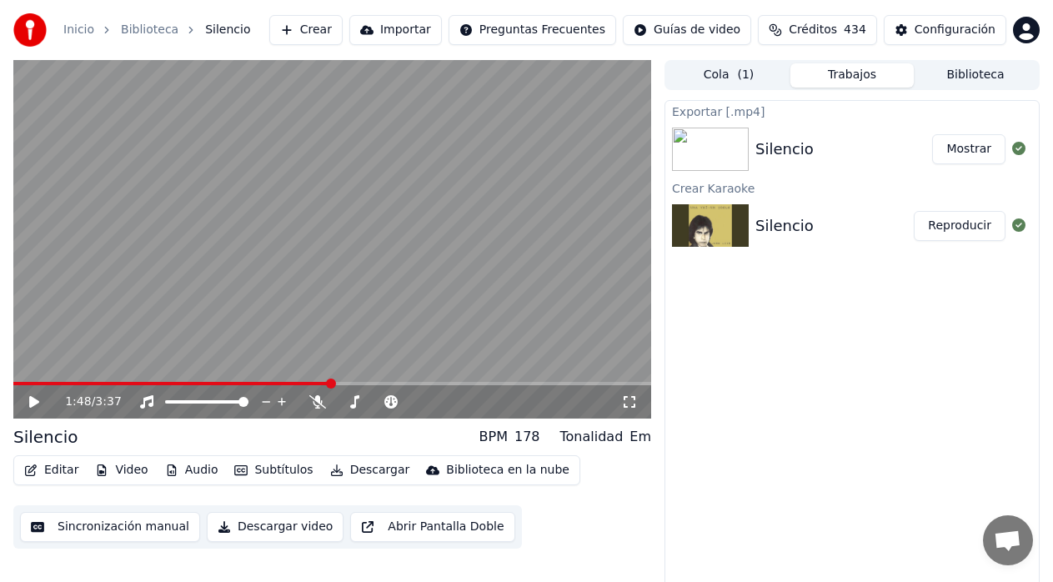
scroll to position [7, 0]
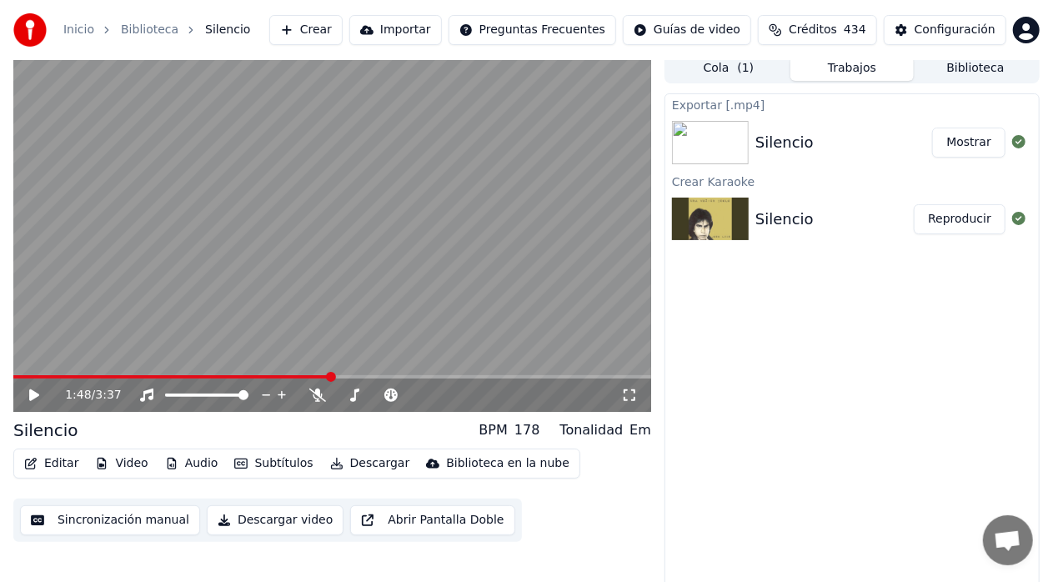
click at [92, 30] on div "Inicio" at bounding box center [87, 30] width 49 height 17
click at [77, 33] on link "Inicio" at bounding box center [78, 30] width 31 height 17
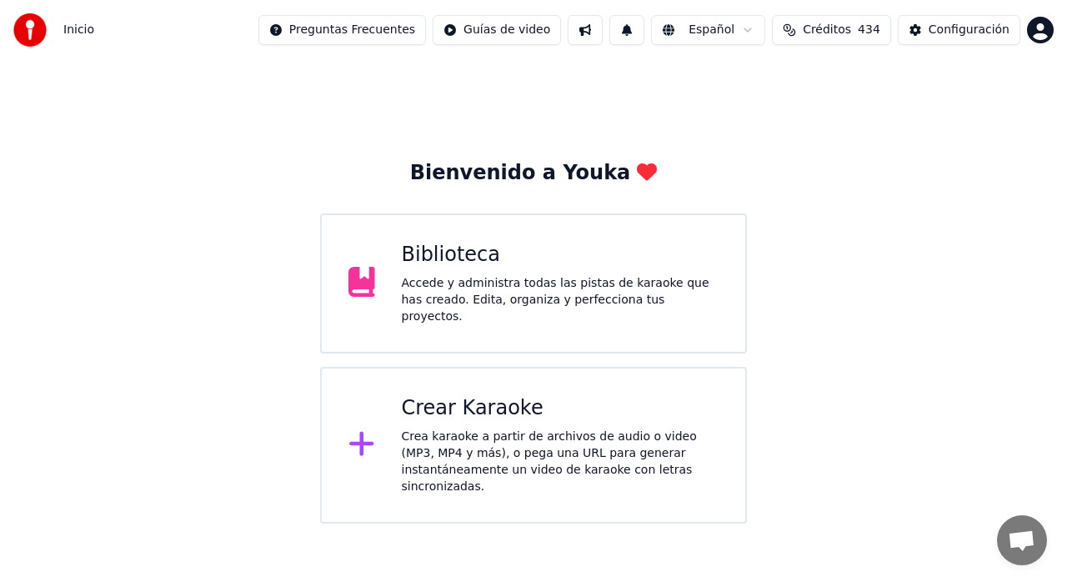
click at [359, 433] on icon at bounding box center [361, 444] width 24 height 24
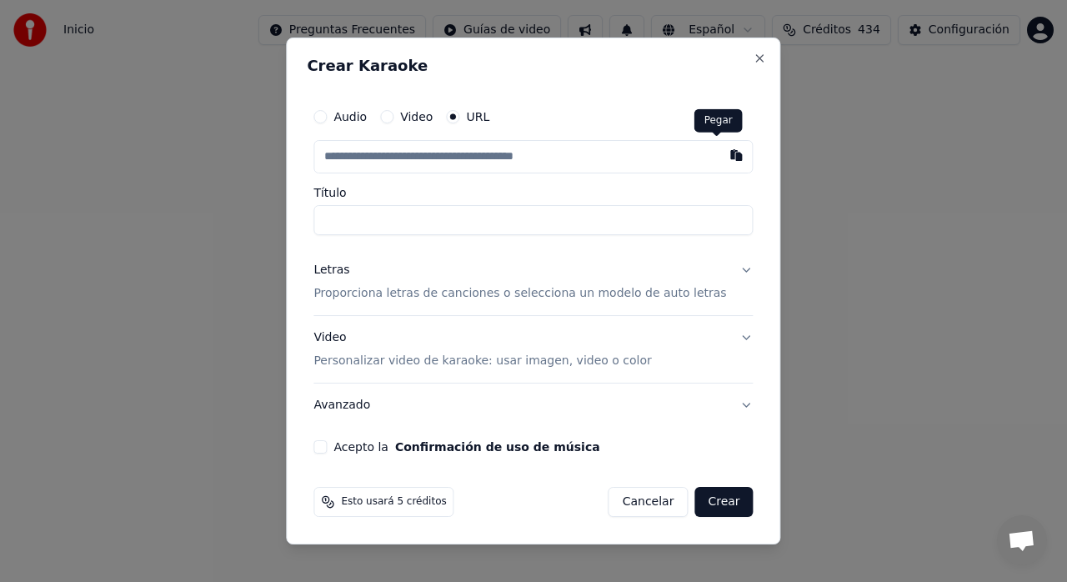
click at [720, 159] on button "button" at bounding box center [736, 155] width 33 height 30
type input "**********"
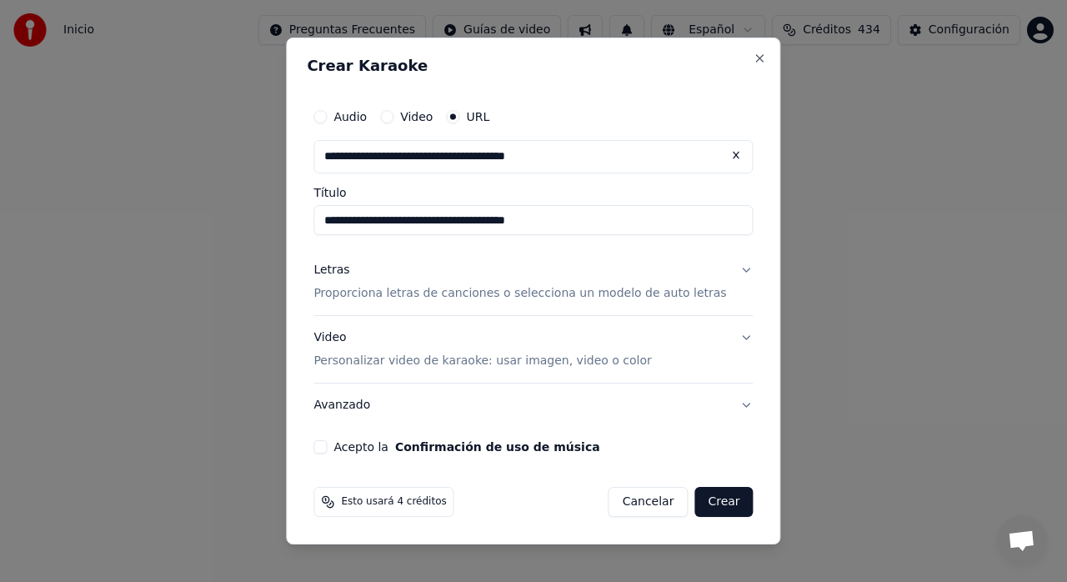
click at [725, 269] on button "Letras Proporciona letras de canciones o selecciona un modelo de auto letras" at bounding box center [533, 281] width 439 height 67
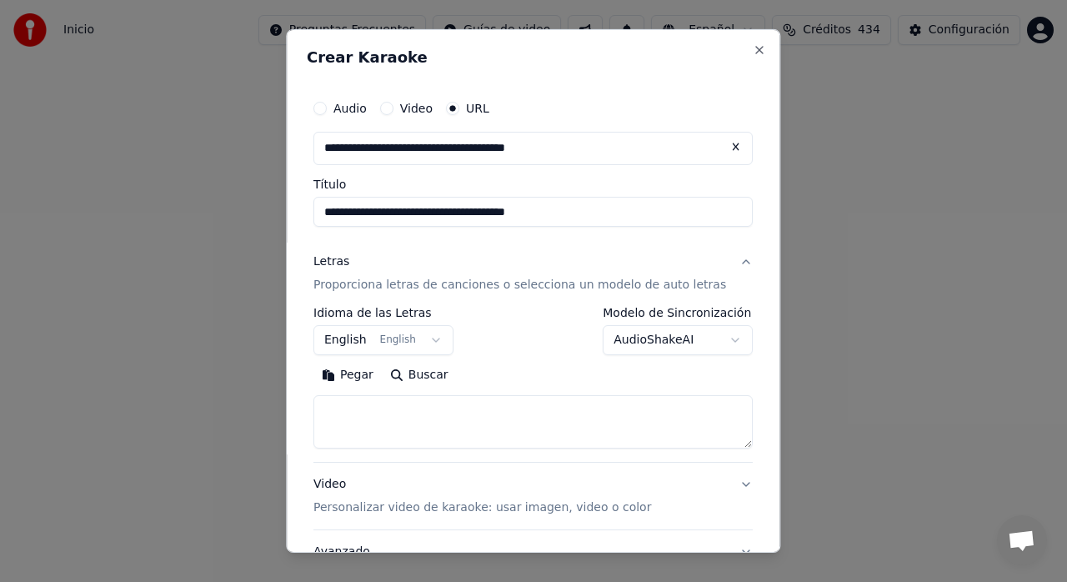
click at [435, 337] on body "**********" at bounding box center [533, 262] width 1067 height 524
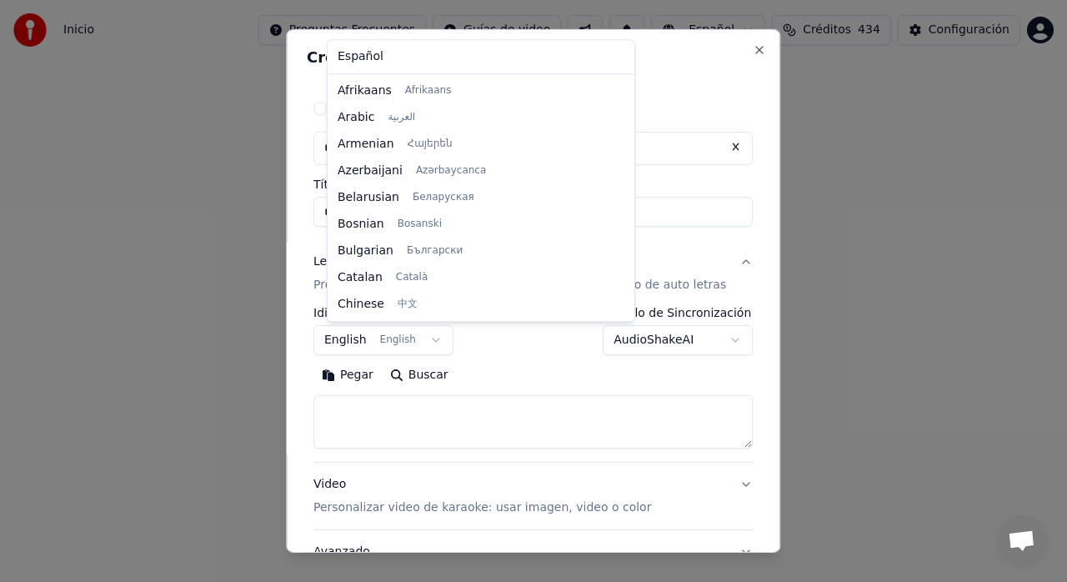
scroll to position [133, 0]
select select "**"
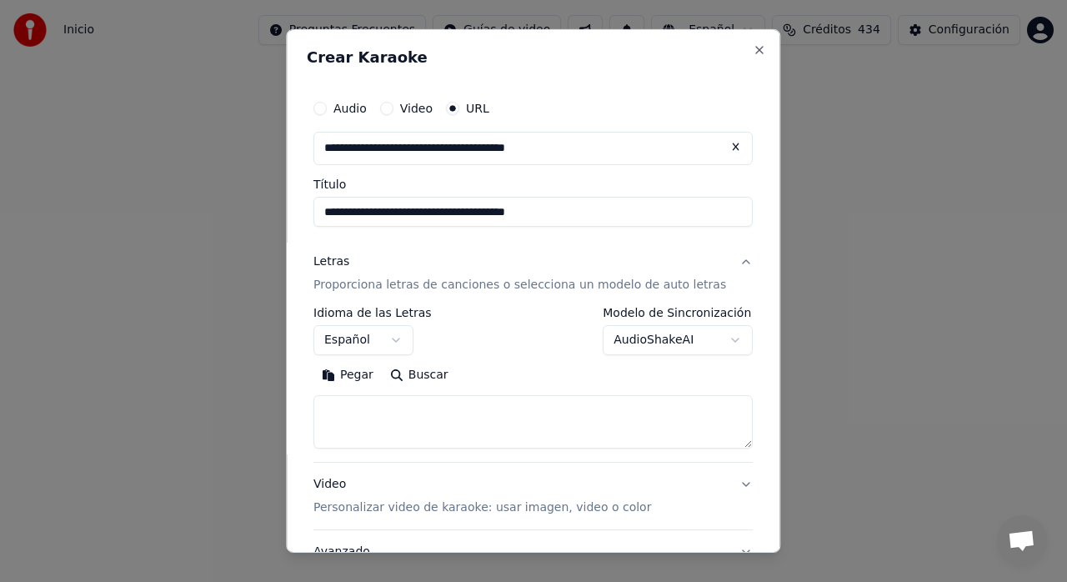
click at [705, 342] on body "**********" at bounding box center [533, 262] width 1067 height 524
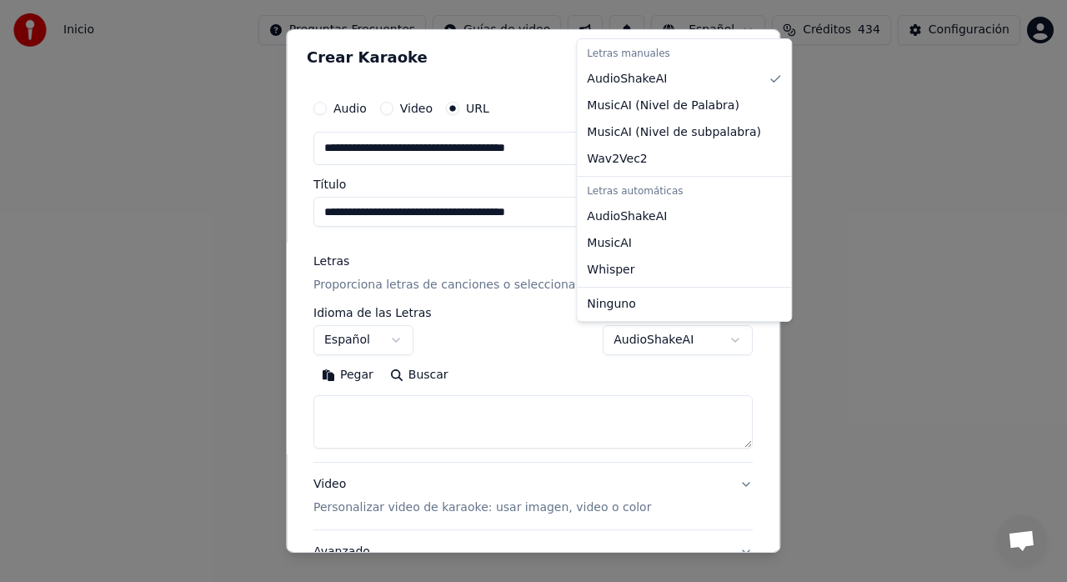
select select "**********"
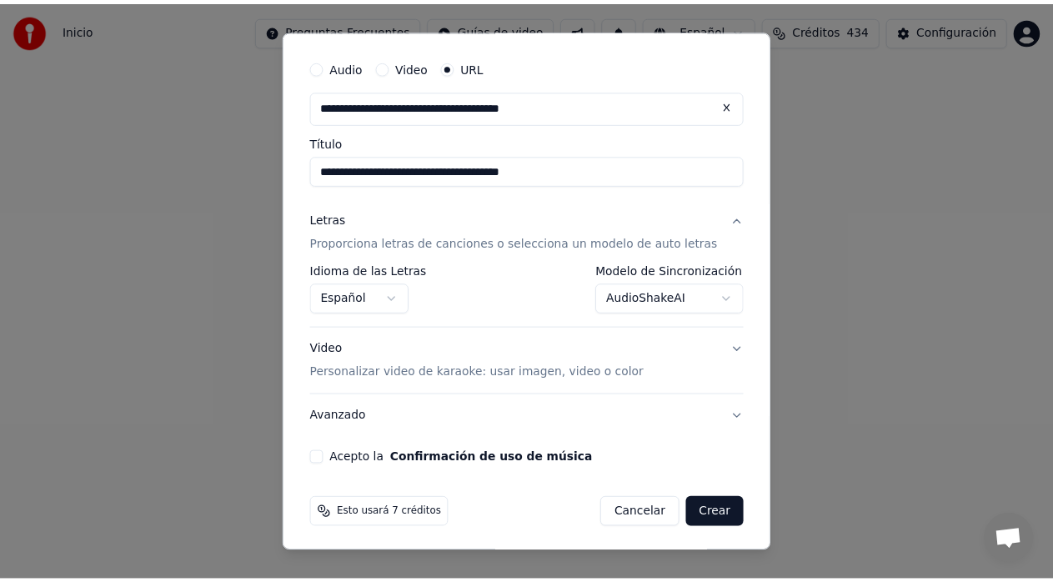
scroll to position [43, 0]
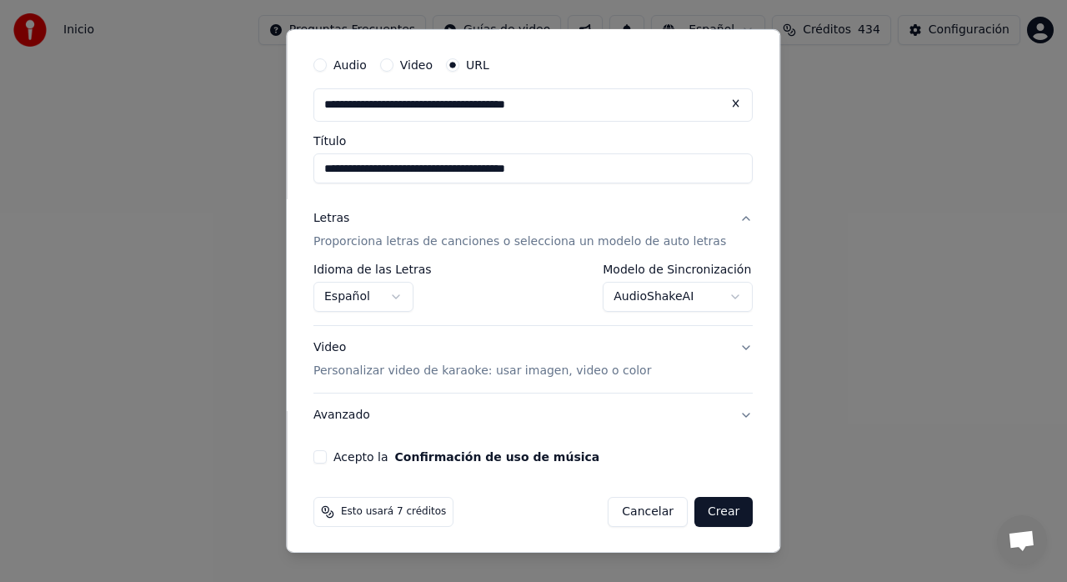
click at [327, 454] on button "Acepto la Confirmación de uso de música" at bounding box center [320, 456] width 13 height 13
click at [701, 516] on button "Crear" at bounding box center [724, 512] width 58 height 30
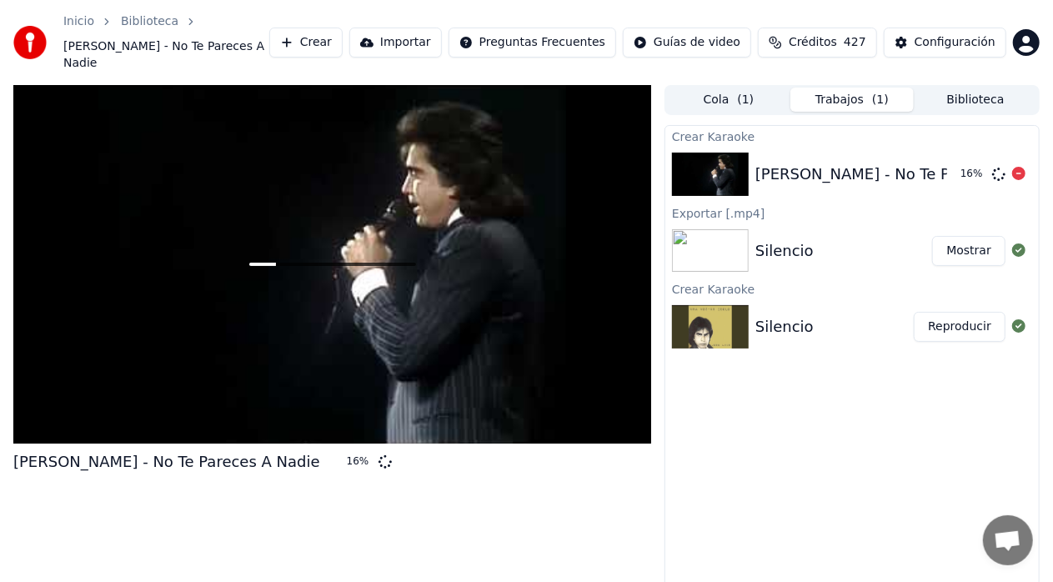
click at [740, 156] on img at bounding box center [710, 174] width 77 height 43
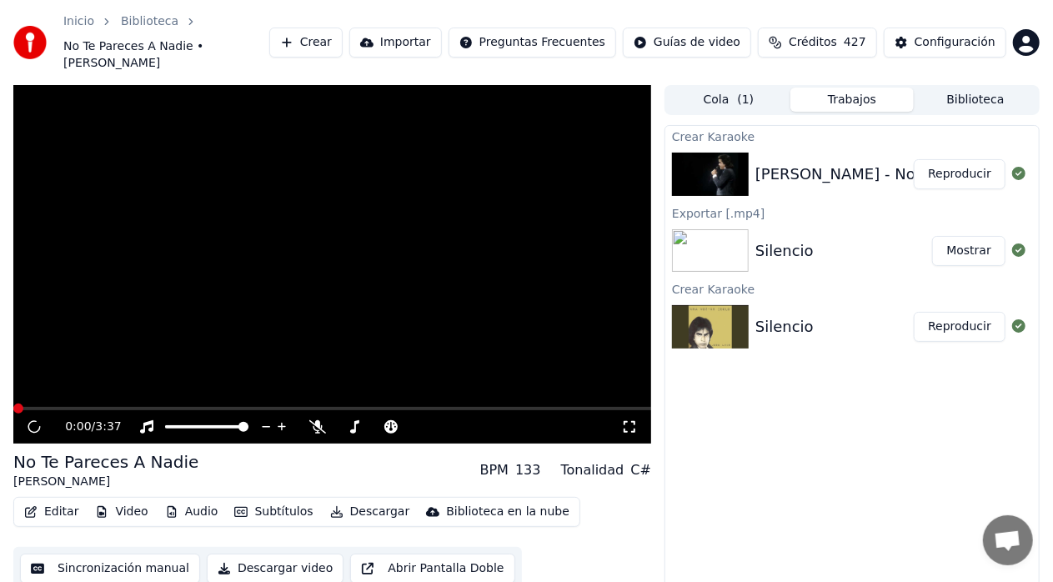
click at [984, 163] on button "Reproducir" at bounding box center [960, 174] width 92 height 30
click at [971, 159] on button "Reproducir" at bounding box center [960, 174] width 92 height 30
click at [964, 167] on button "Reproducir" at bounding box center [960, 174] width 92 height 30
click at [969, 159] on button "Reproducir" at bounding box center [960, 174] width 92 height 30
click at [964, 236] on button "Mostrar" at bounding box center [968, 251] width 73 height 30
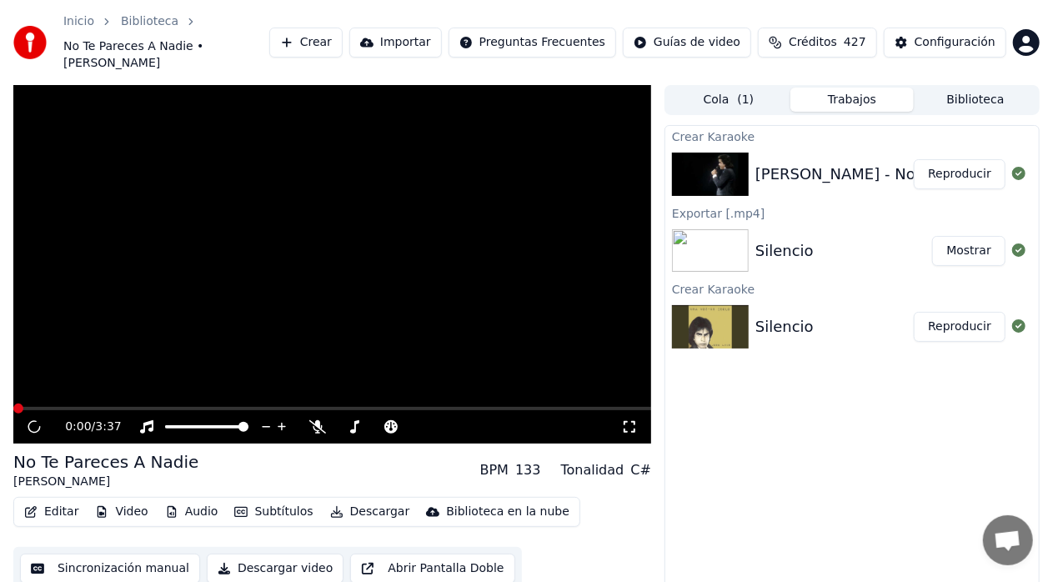
click at [818, 163] on div "[PERSON_NAME] - No Te Pareces A Nadie" at bounding box center [908, 174] width 307 height 23
click at [717, 88] on button "Cola ( 1 )" at bounding box center [728, 100] width 123 height 24
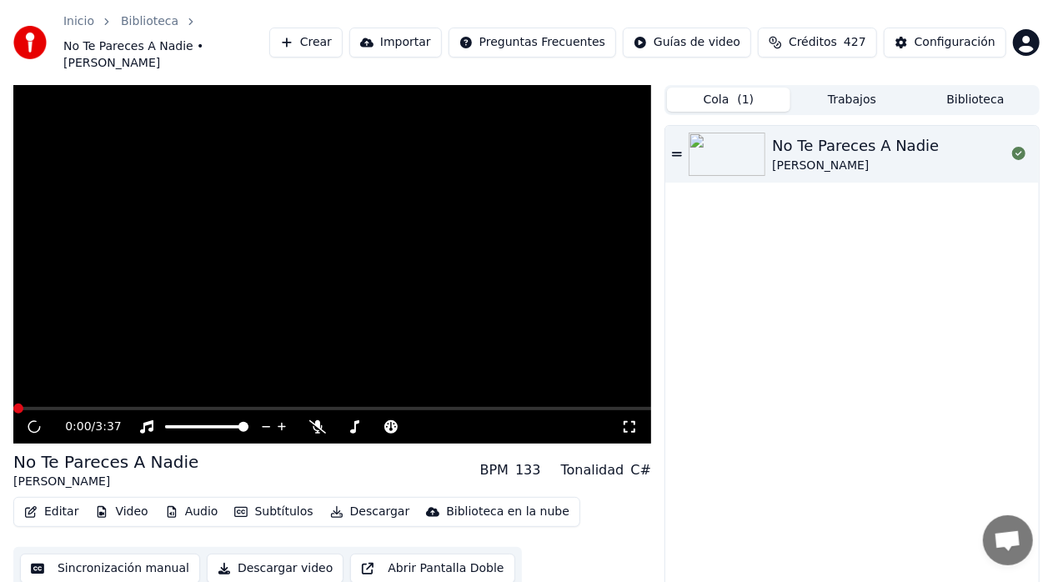
click at [752, 134] on img at bounding box center [727, 154] width 77 height 43
click at [72, 20] on link "Inicio" at bounding box center [78, 21] width 31 height 17
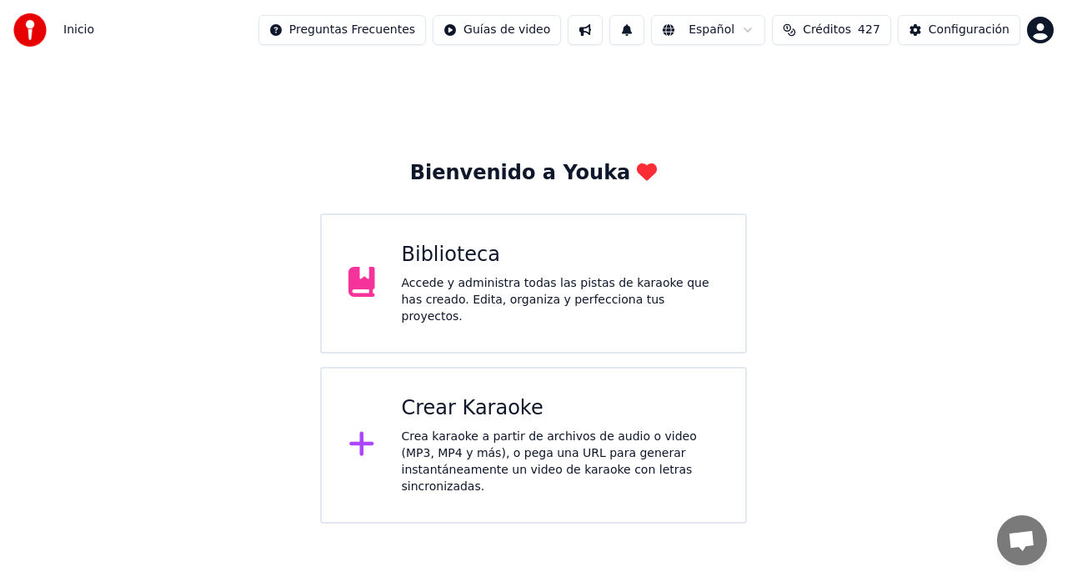
click at [462, 331] on div "Biblioteca Accede y administra todas las pistas de karaoke que has creado. Edit…" at bounding box center [533, 283] width 427 height 140
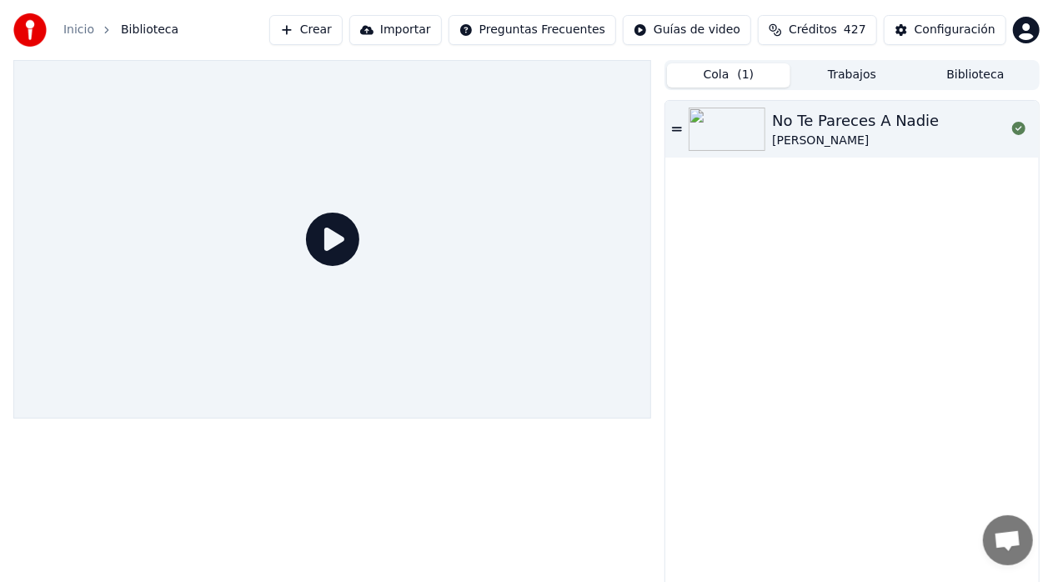
click at [841, 65] on button "Trabajos" at bounding box center [852, 75] width 123 height 24
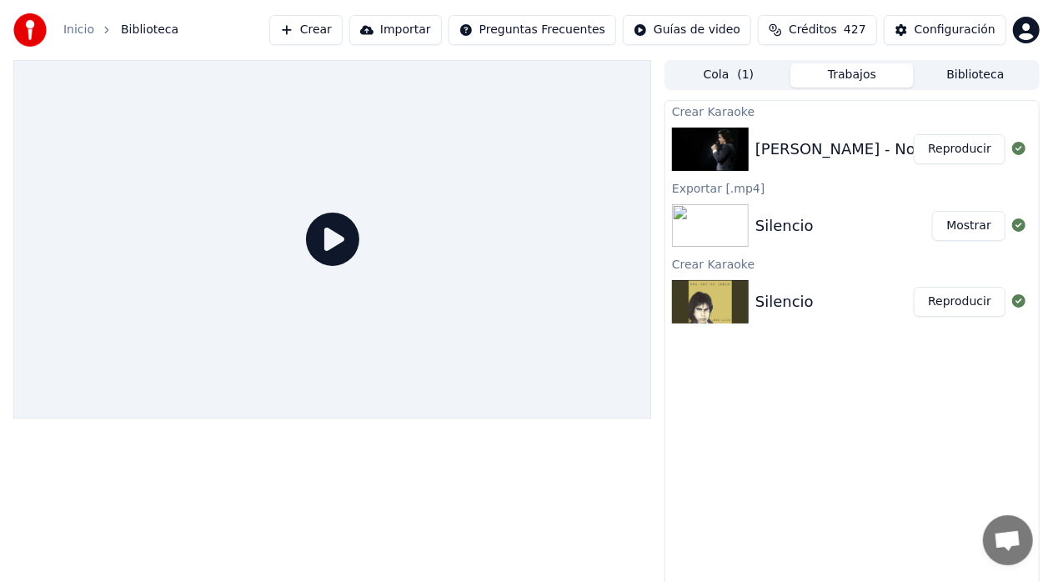
click at [815, 149] on div "[PERSON_NAME] - No Te Pareces A Nadie" at bounding box center [908, 149] width 307 height 23
click at [957, 147] on button "Reproducir" at bounding box center [960, 149] width 92 height 30
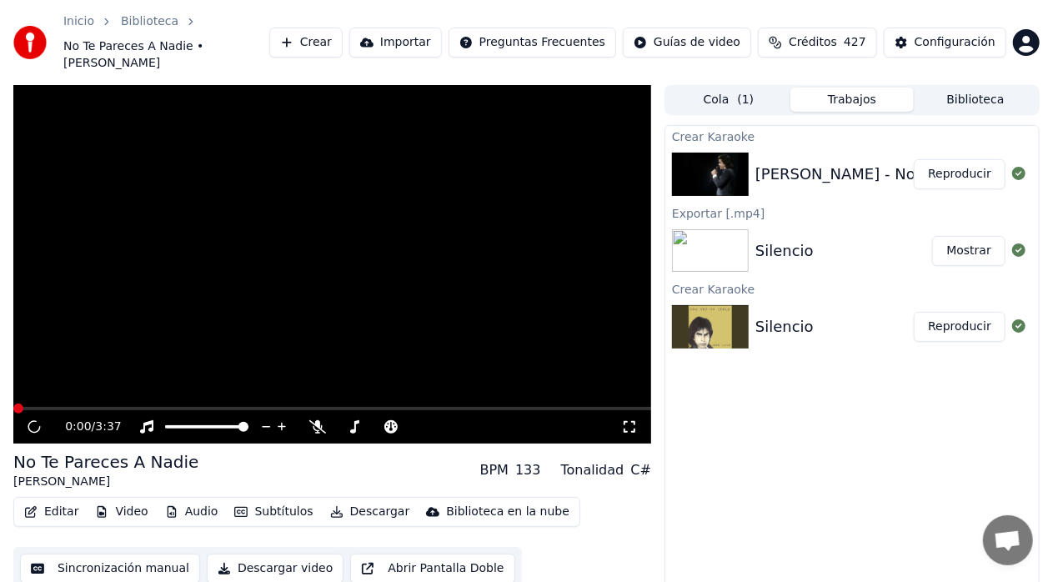
click at [966, 159] on button "Reproducir" at bounding box center [960, 174] width 92 height 30
click at [951, 159] on button "Reproducir" at bounding box center [960, 174] width 92 height 30
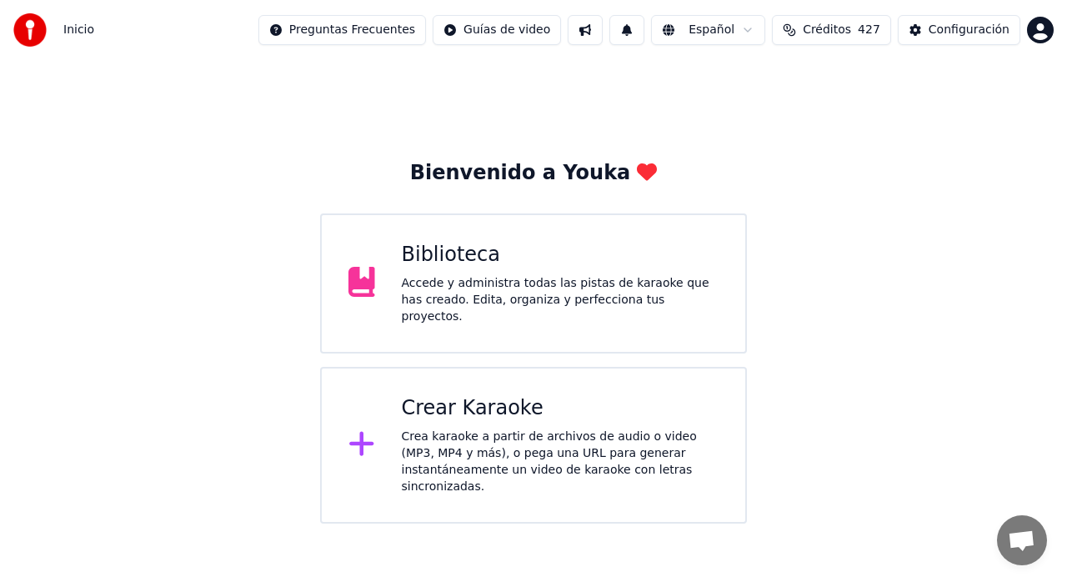
click at [468, 308] on div "Accede y administra todas las pistas de karaoke que has creado. Edita, organiza…" at bounding box center [561, 300] width 318 height 50
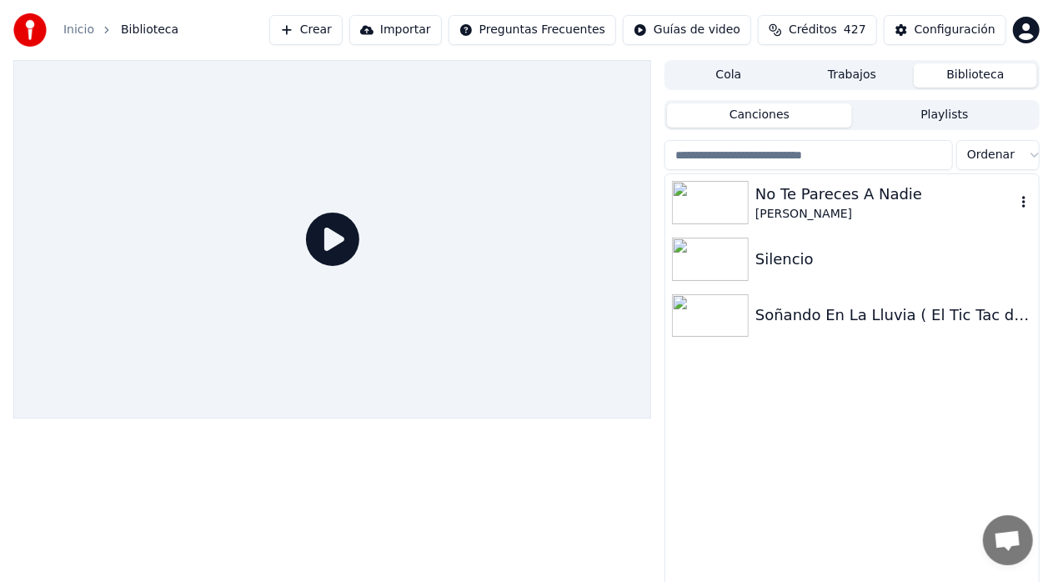
click at [831, 190] on div "No Te Pareces A Nadie" at bounding box center [885, 194] width 260 height 23
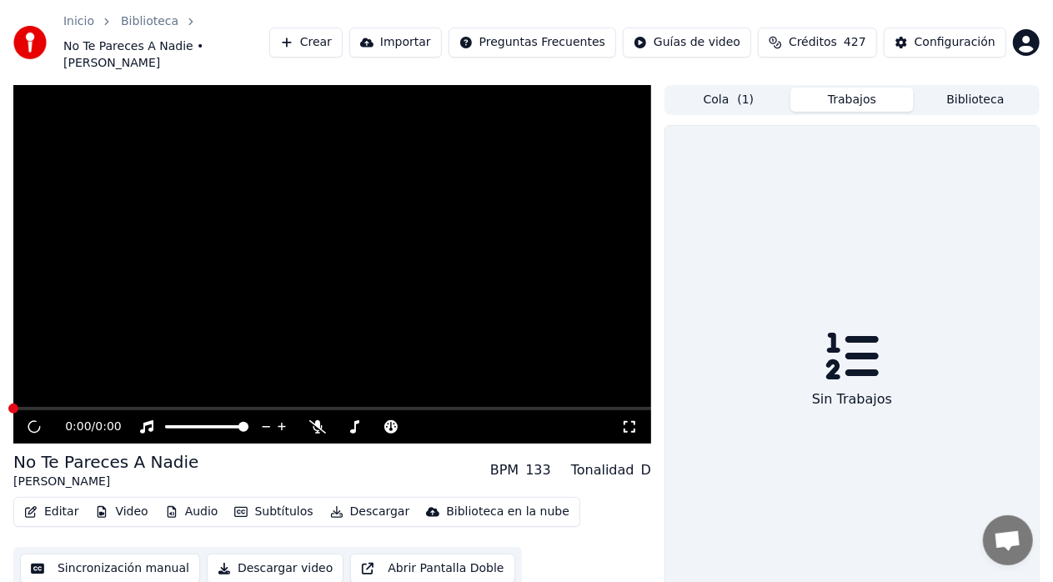
click at [864, 88] on button "Trabajos" at bounding box center [852, 100] width 123 height 24
click at [763, 91] on button "Cola ( 1 )" at bounding box center [728, 100] width 123 height 24
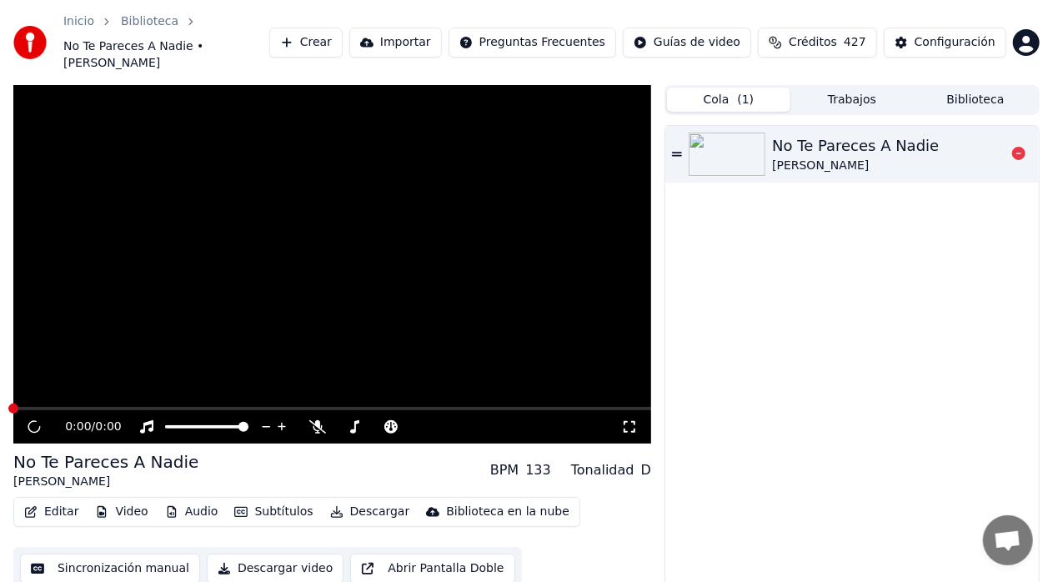
click at [757, 133] on img at bounding box center [727, 154] width 77 height 43
click at [674, 148] on icon at bounding box center [677, 154] width 10 height 12
click at [861, 88] on button "Trabajos" at bounding box center [852, 100] width 123 height 24
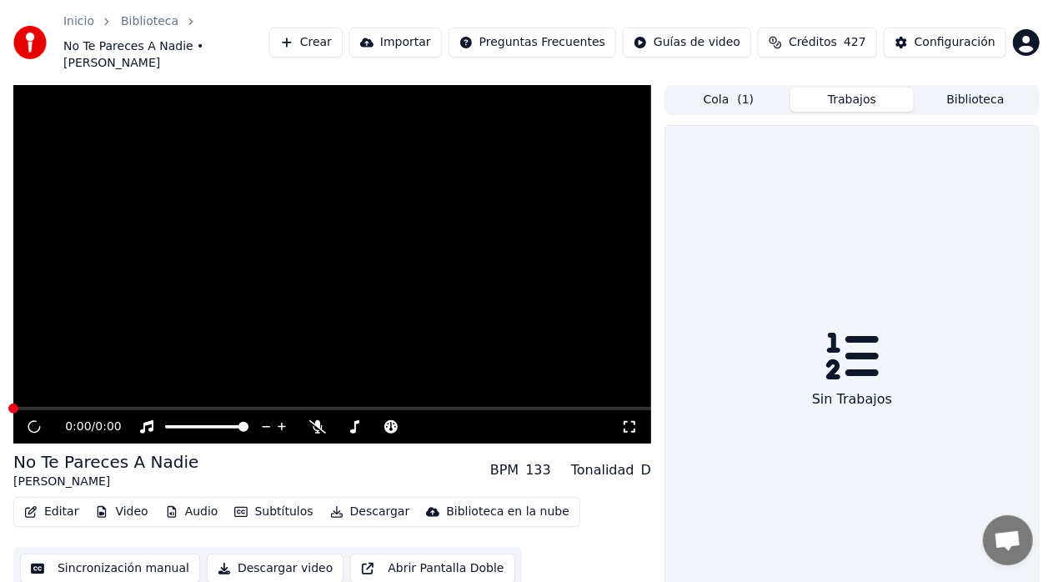
click at [956, 88] on button "Biblioteca" at bounding box center [975, 100] width 123 height 24
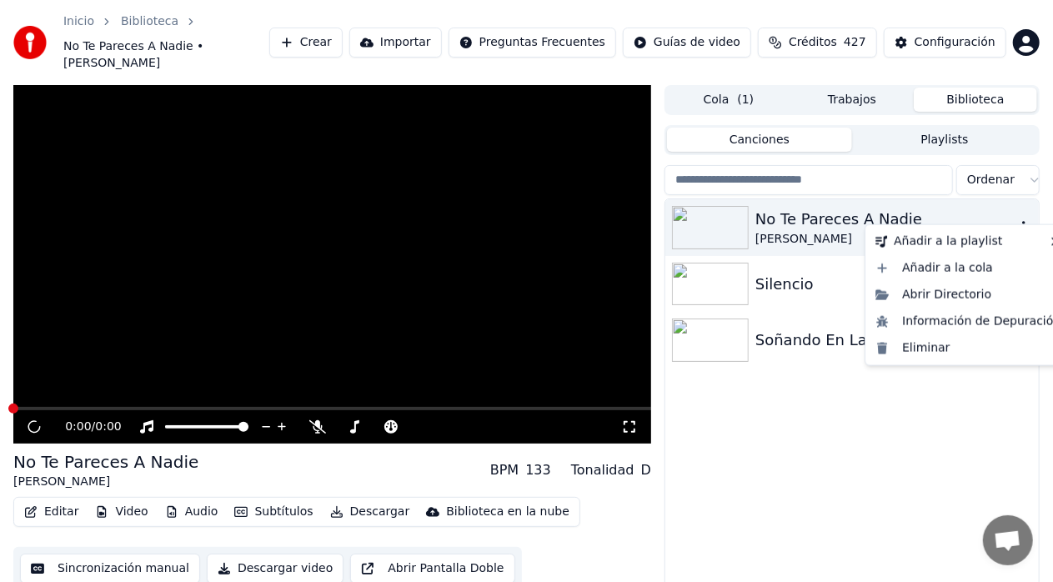
click at [1021, 220] on icon "button" at bounding box center [1024, 226] width 17 height 13
click at [836, 211] on div "No Te Pareces A Nadie" at bounding box center [885, 219] width 260 height 23
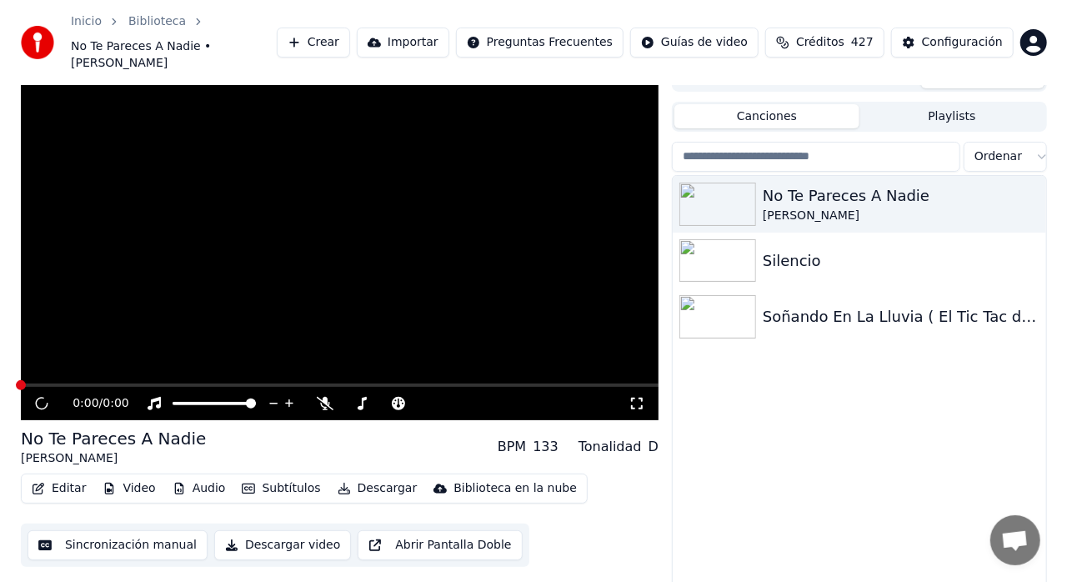
scroll to position [36, 0]
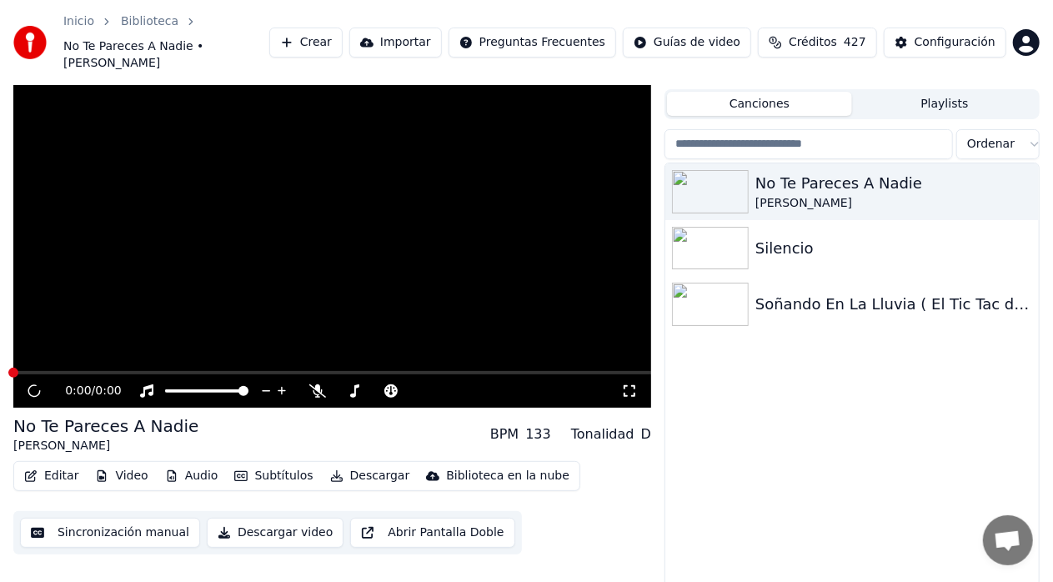
click at [41, 469] on button "Editar" at bounding box center [52, 475] width 68 height 23
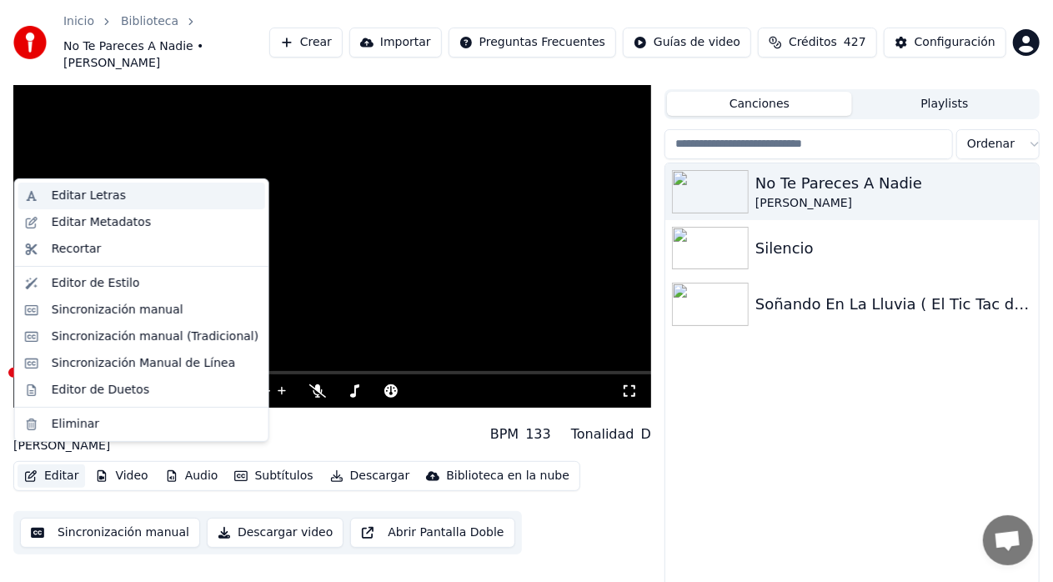
click at [104, 199] on div "Editar Letras" at bounding box center [89, 196] width 74 height 17
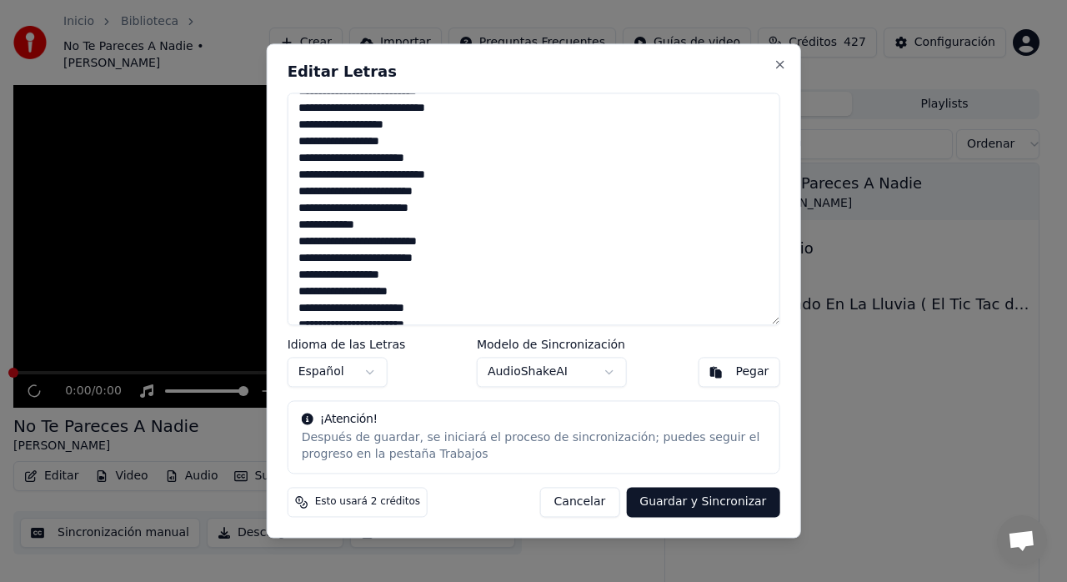
scroll to position [0, 0]
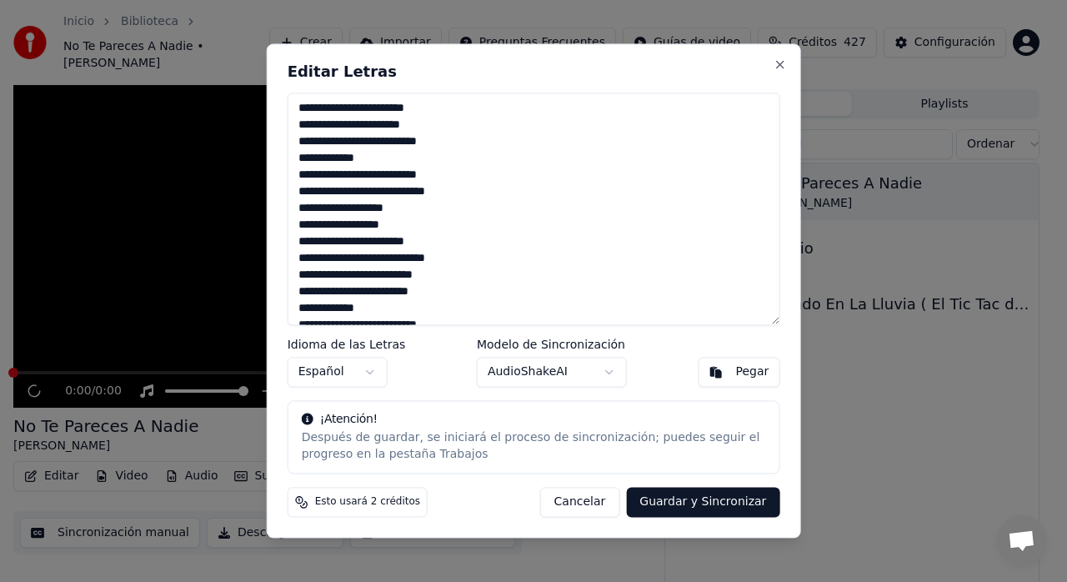
click at [405, 195] on textarea at bounding box center [534, 209] width 493 height 233
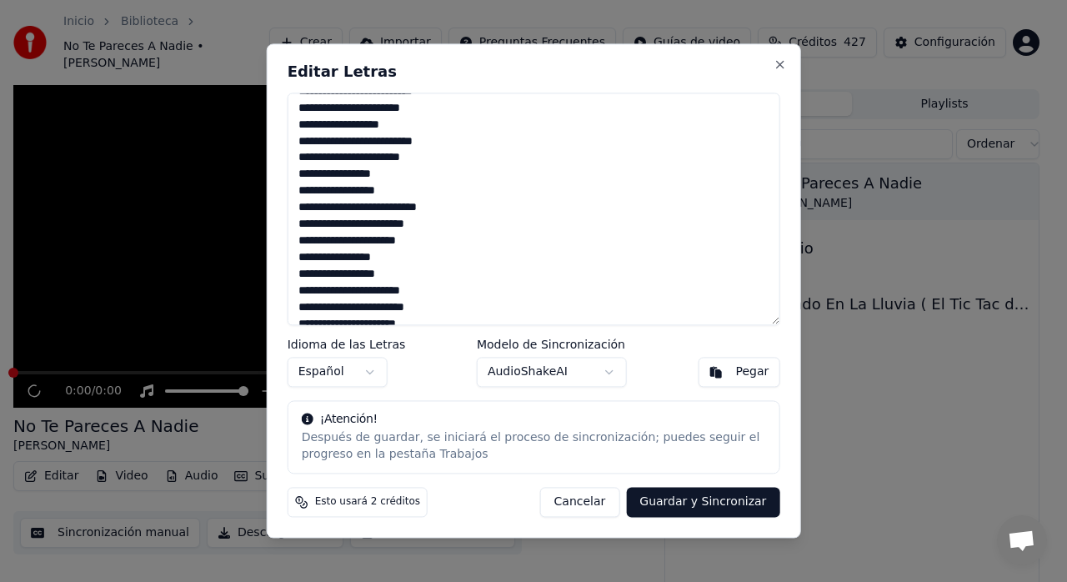
scroll to position [565, 0]
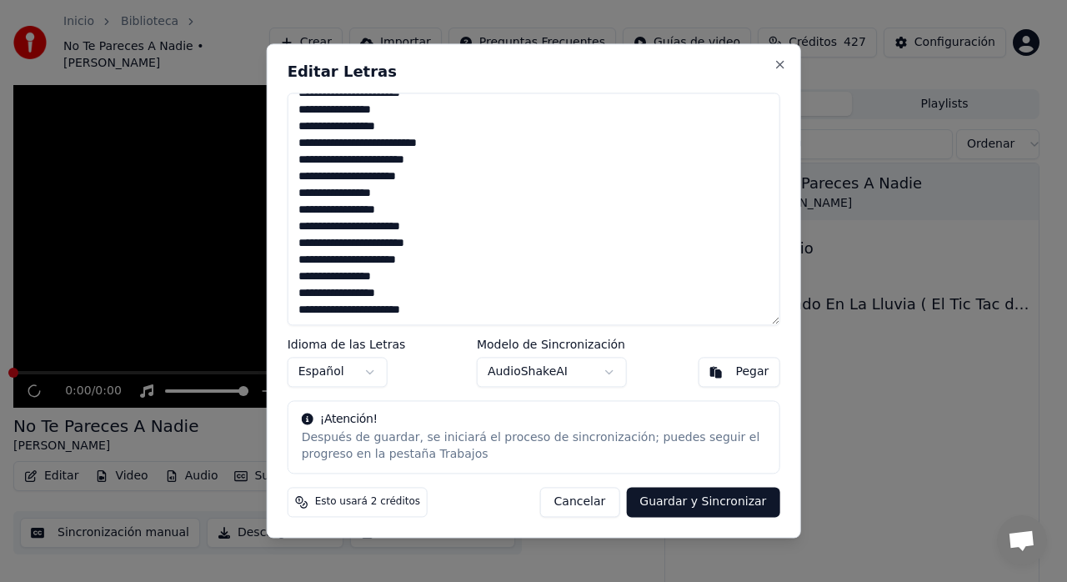
type textarea "**********"
click at [710, 501] on button "Guardar y Sincronizar" at bounding box center [702, 503] width 153 height 30
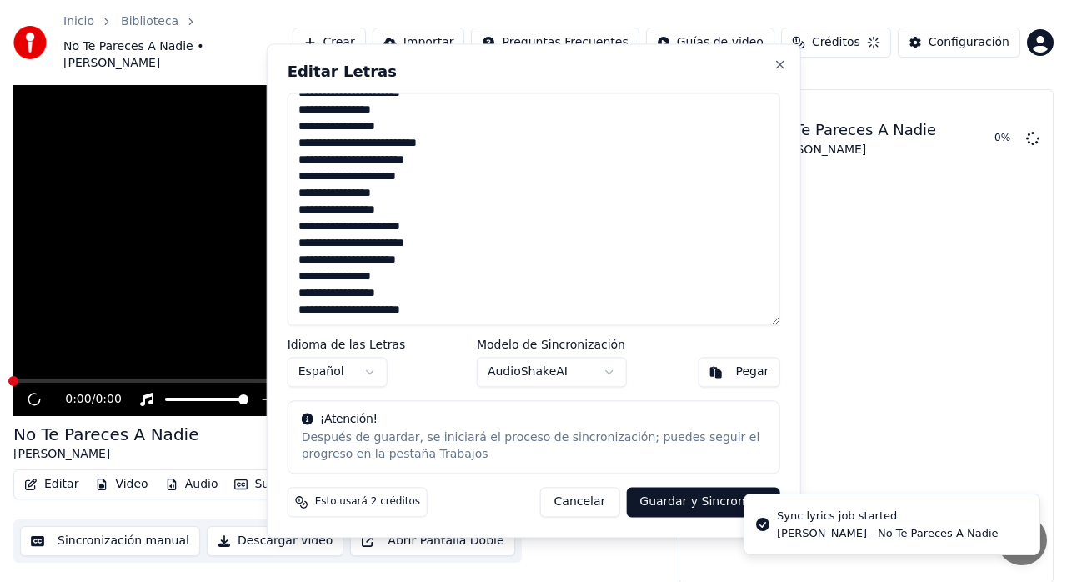
scroll to position [21, 0]
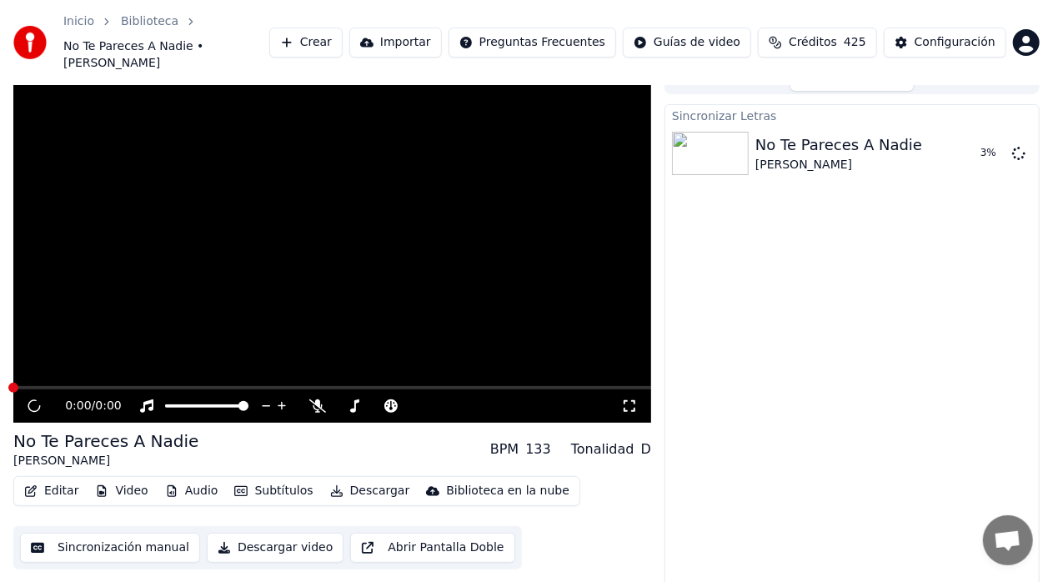
click at [712, 319] on div "Sincronizar Letras No Te Pareces A Nadie Jose Luis Rodríguez 3 %" at bounding box center [852, 351] width 375 height 494
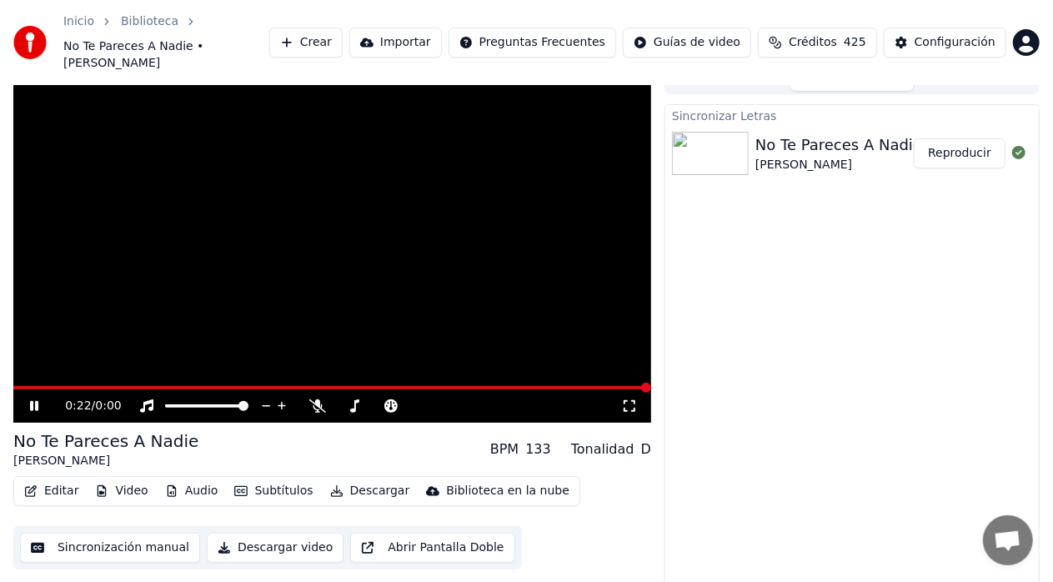
click at [264, 479] on button "Subtítulos" at bounding box center [274, 490] width 92 height 23
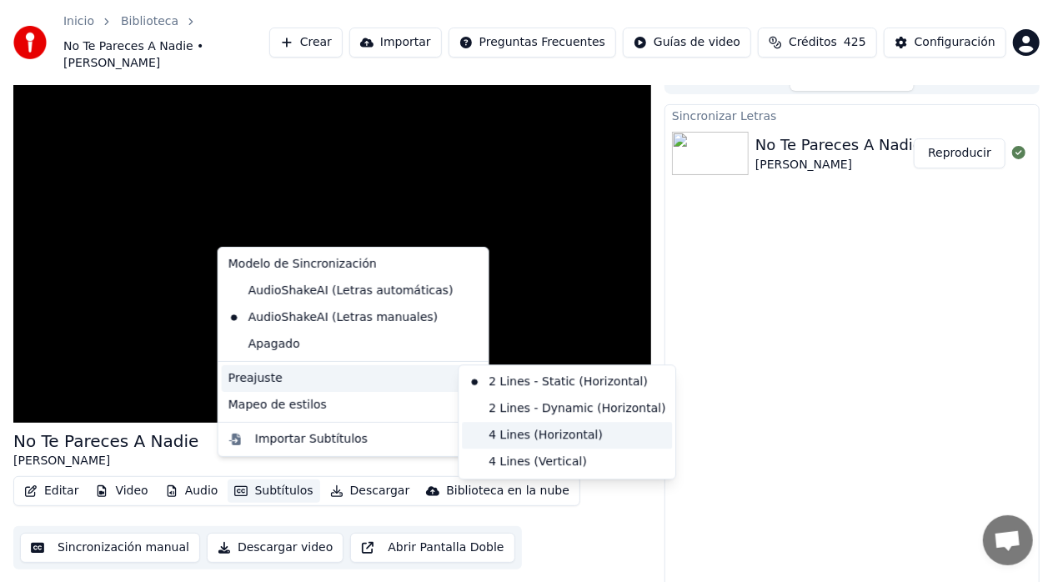
click at [541, 443] on div "4 Lines (Horizontal)" at bounding box center [567, 435] width 210 height 27
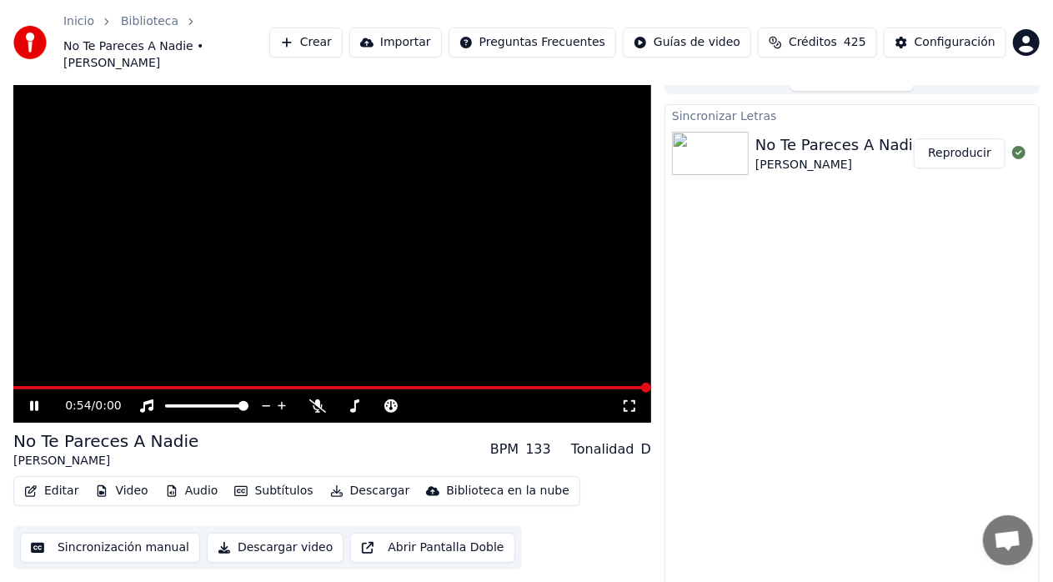
click at [40, 399] on icon at bounding box center [46, 405] width 38 height 13
click at [117, 479] on button "Video" at bounding box center [121, 490] width 66 height 23
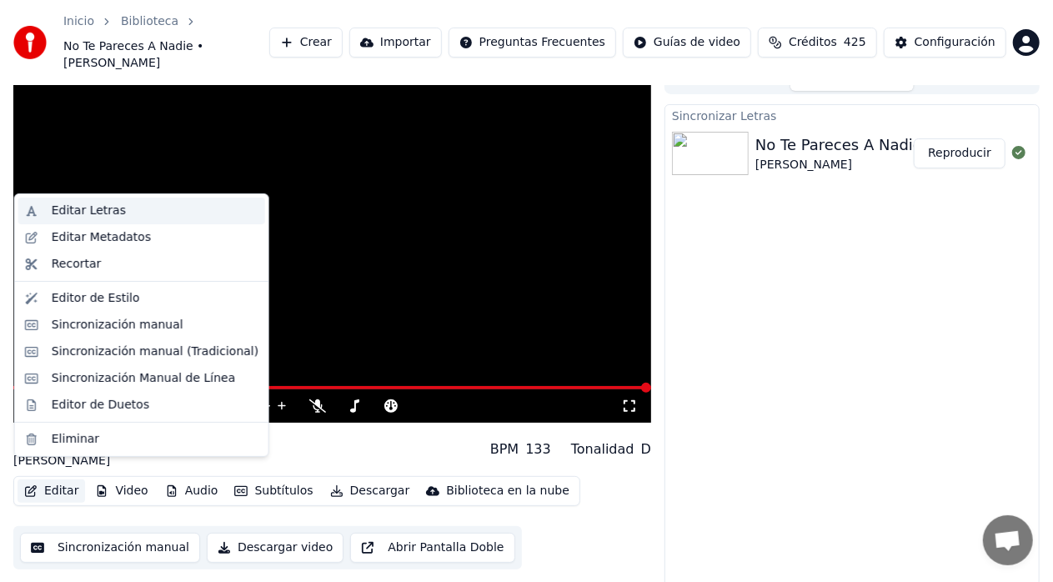
click at [96, 208] on div "Editar Letras" at bounding box center [89, 211] width 74 height 17
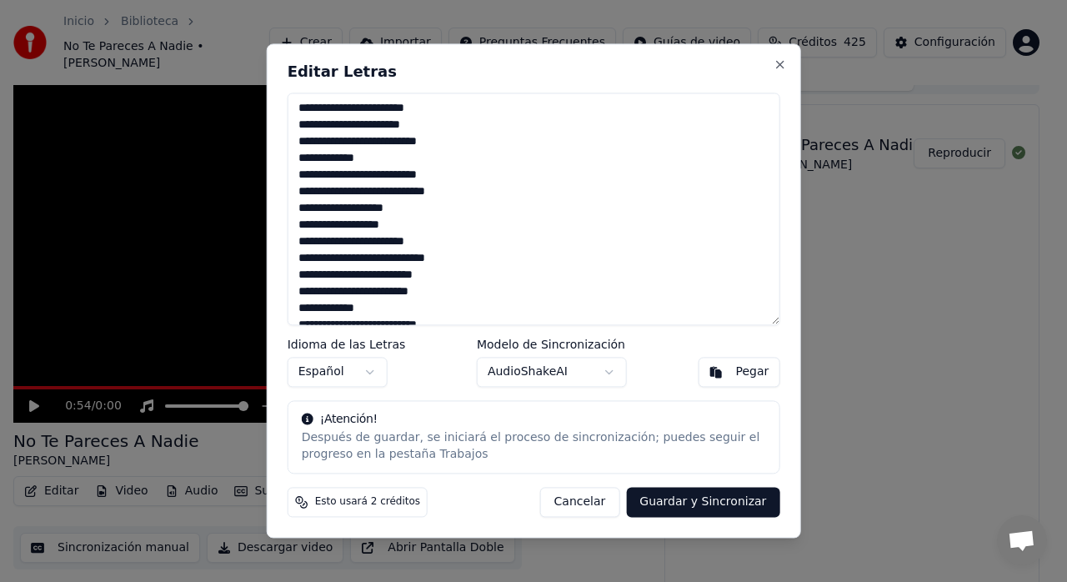
drag, startPoint x: 585, startPoint y: 505, endPoint x: 574, endPoint y: 501, distance: 11.6
click at [585, 504] on button "Cancelar" at bounding box center [580, 503] width 80 height 30
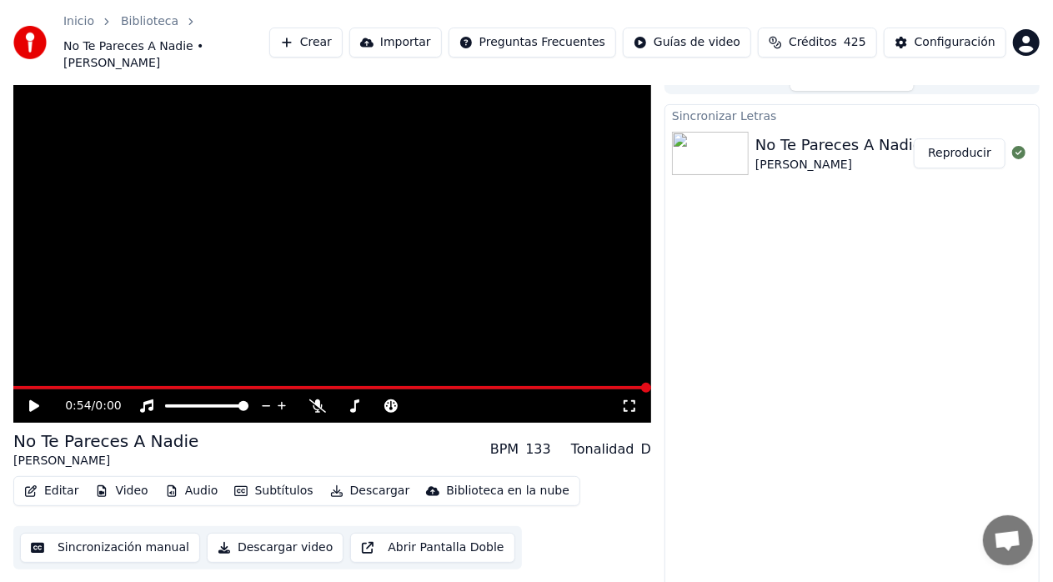
click at [62, 479] on button "Editar" at bounding box center [52, 490] width 68 height 23
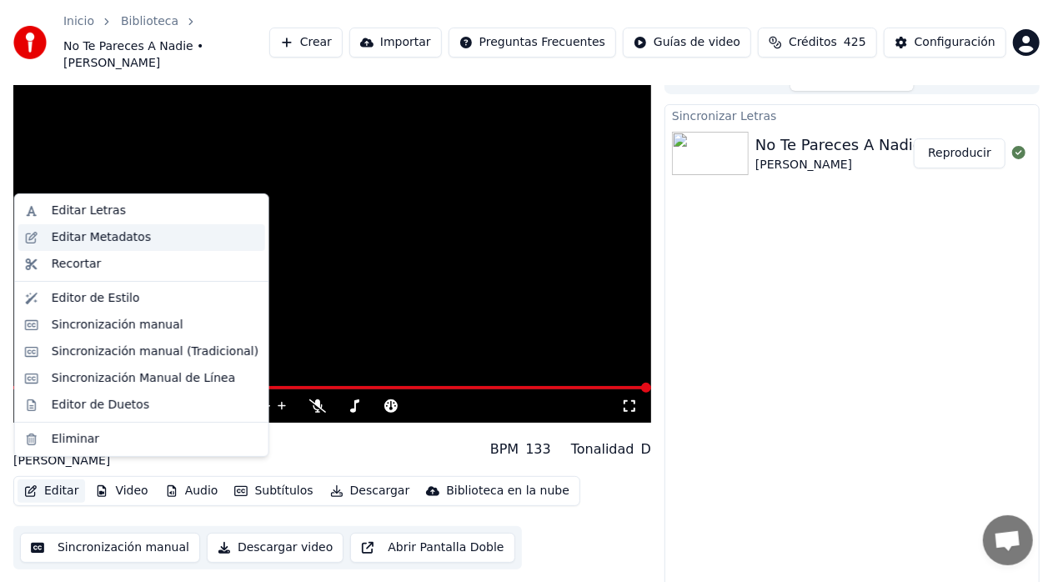
click at [167, 239] on div "Editar Metadatos" at bounding box center [155, 237] width 207 height 17
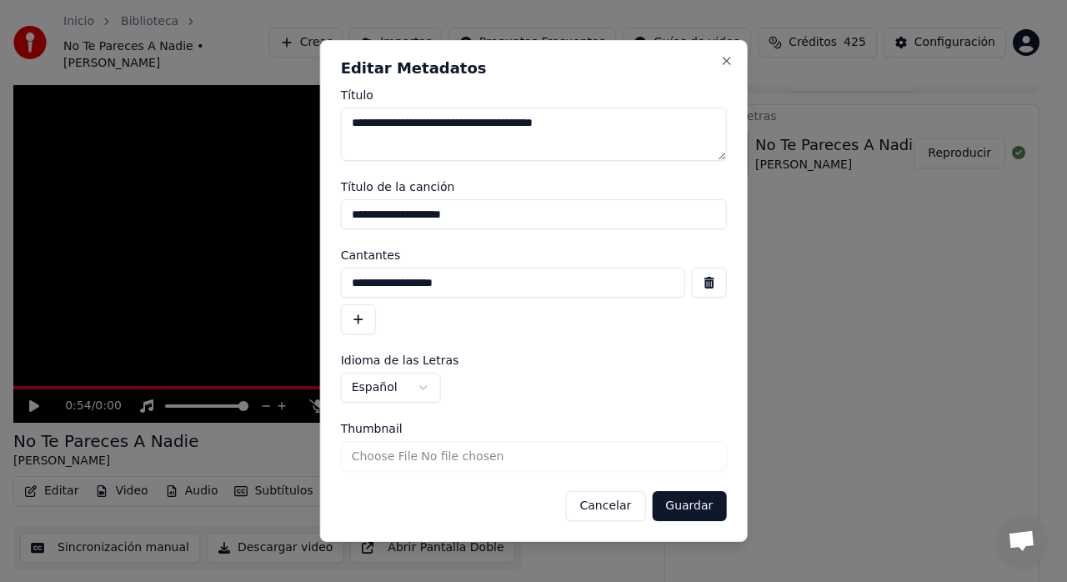
drag, startPoint x: 459, startPoint y: 125, endPoint x: 330, endPoint y: 112, distance: 129.1
click at [330, 112] on div "**********" at bounding box center [534, 291] width 428 height 502
type textarea "**********"
click at [688, 509] on button "Guardar" at bounding box center [689, 506] width 74 height 30
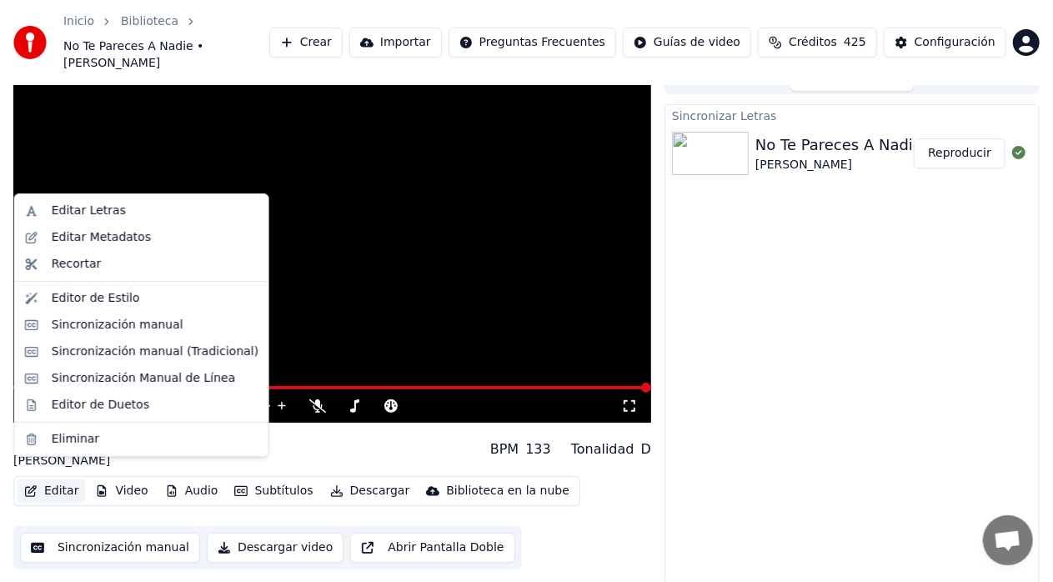
click at [58, 479] on button "Editar" at bounding box center [52, 490] width 68 height 23
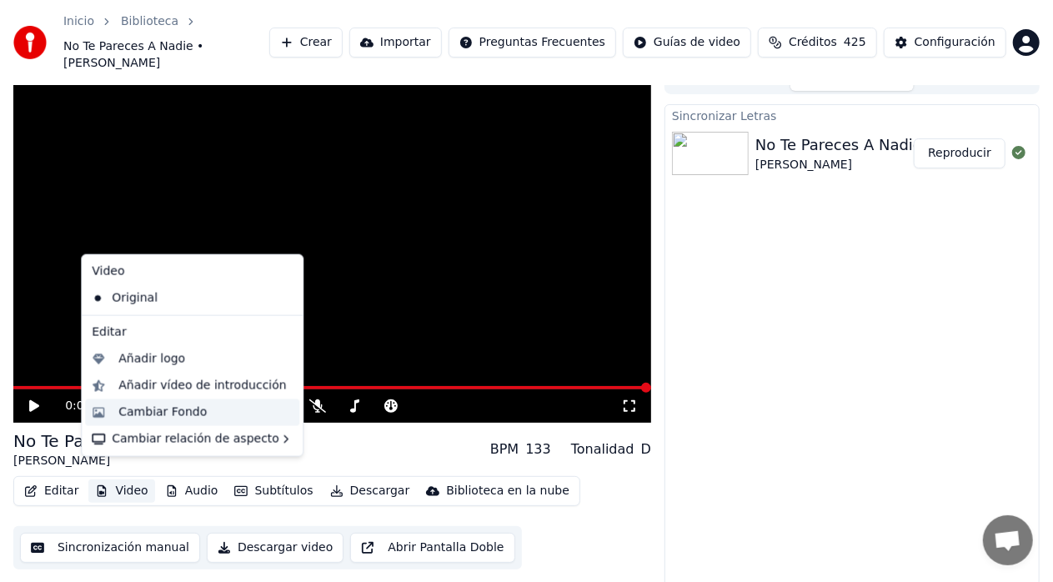
click at [190, 419] on div "Cambiar Fondo" at bounding box center [162, 412] width 88 height 17
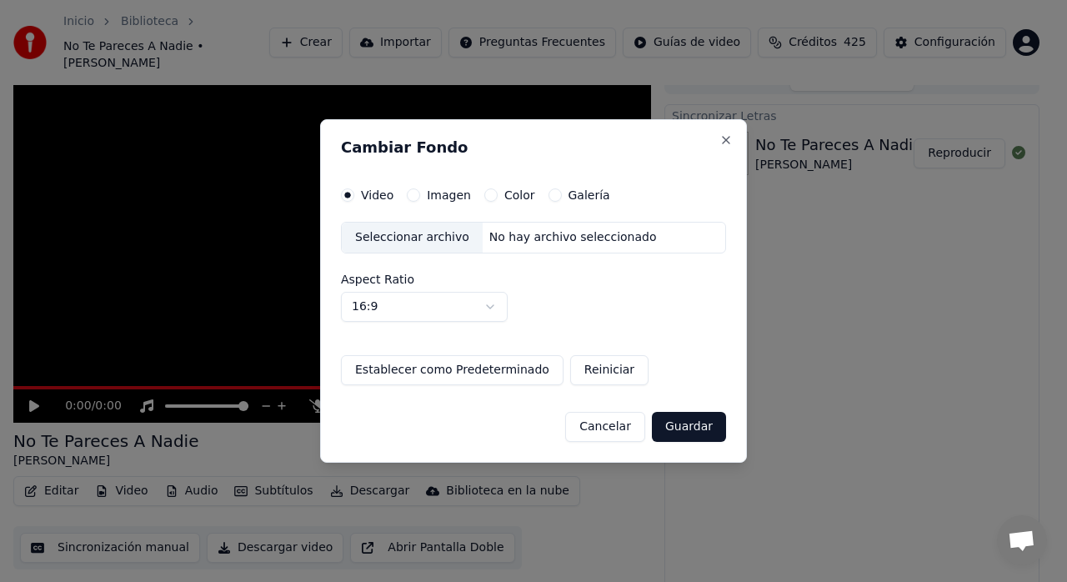
click at [575, 193] on label "Galería" at bounding box center [590, 195] width 42 height 12
click at [562, 193] on button "Galería" at bounding box center [555, 194] width 13 height 13
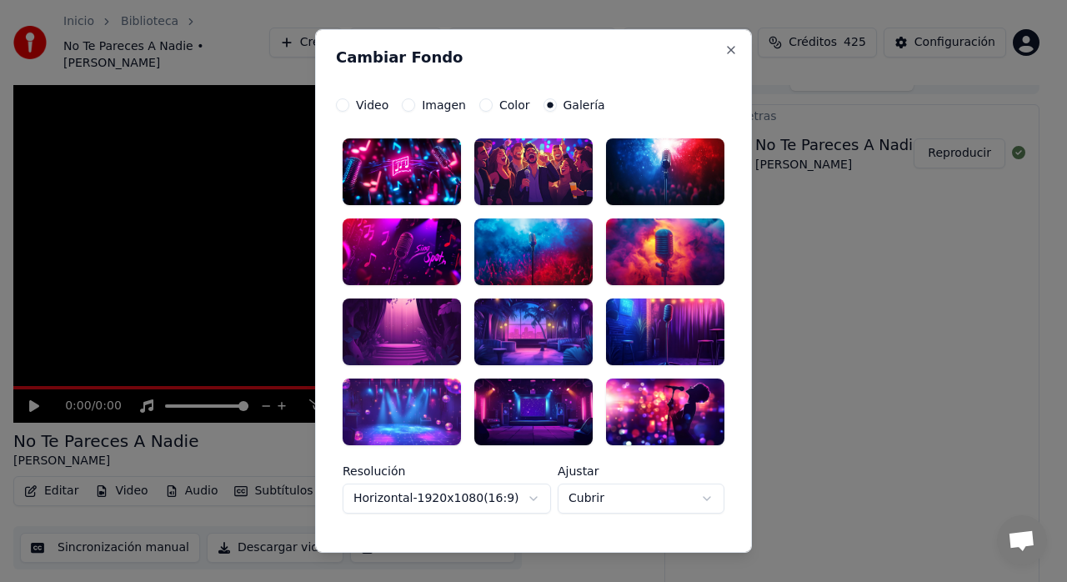
click at [553, 250] on div at bounding box center [533, 251] width 118 height 67
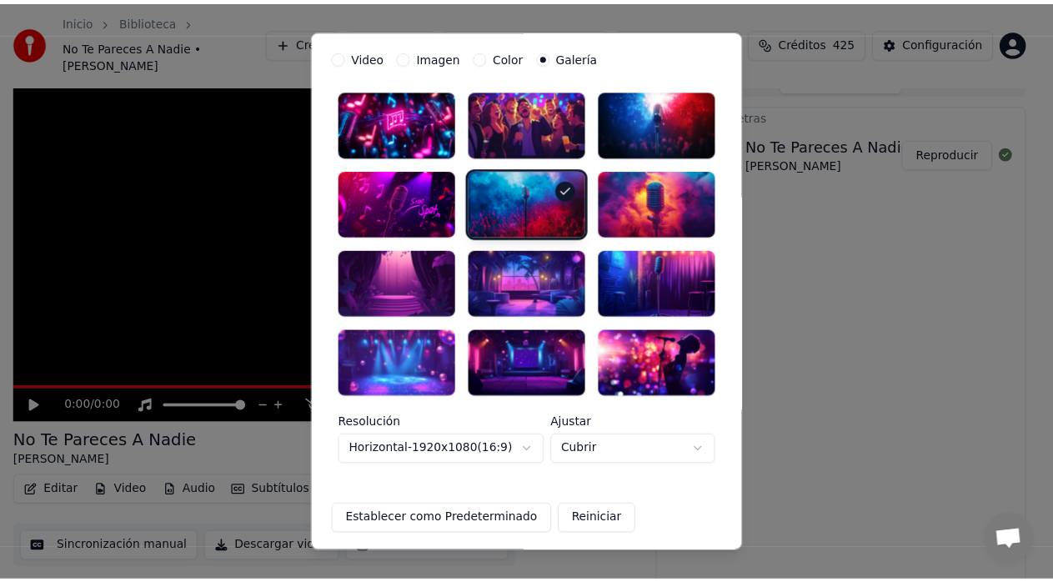
scroll to position [107, 0]
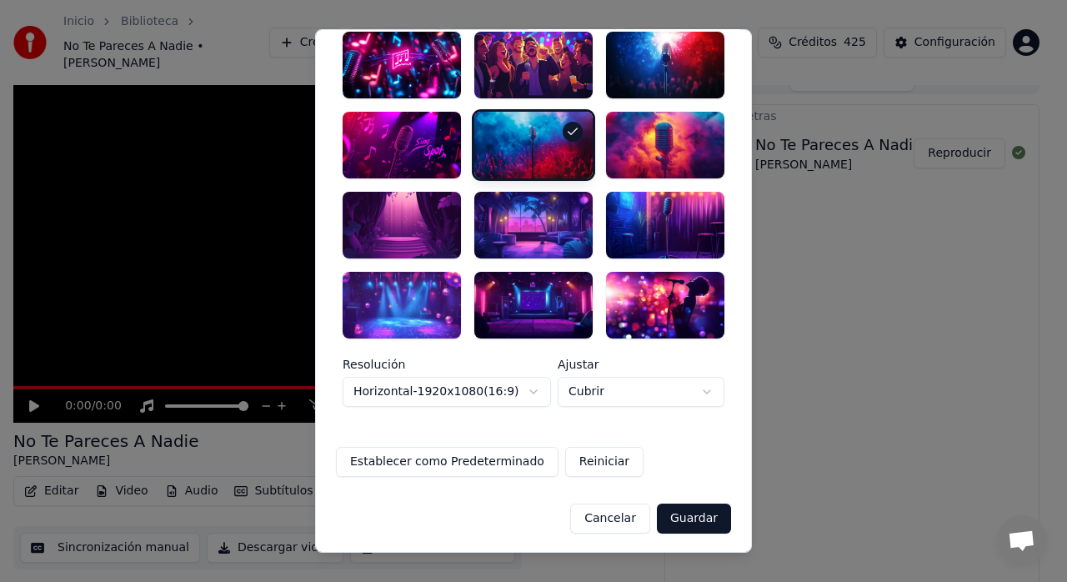
click at [682, 518] on button "Guardar" at bounding box center [694, 518] width 74 height 30
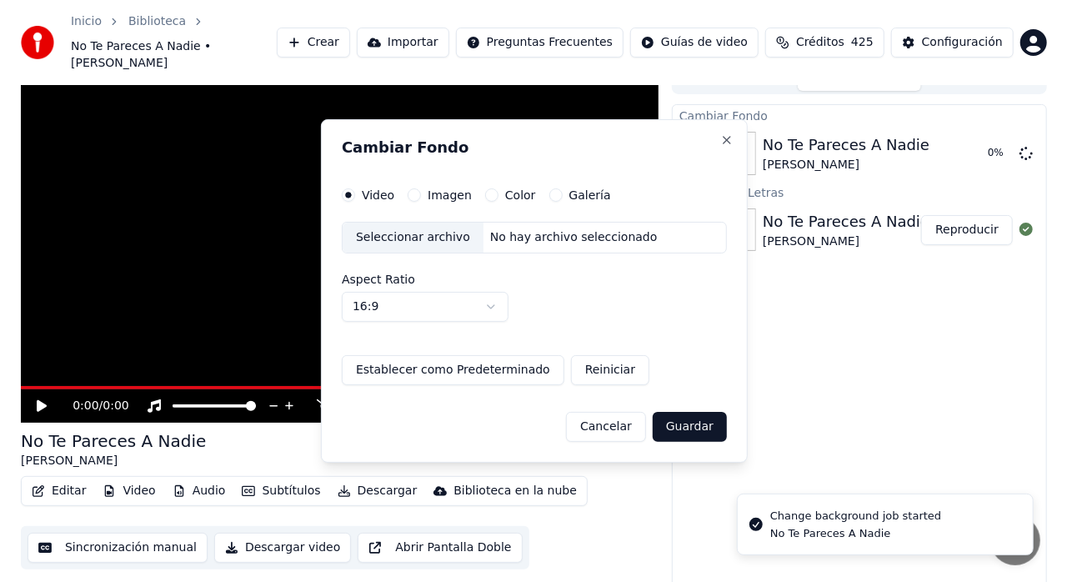
scroll to position [0, 0]
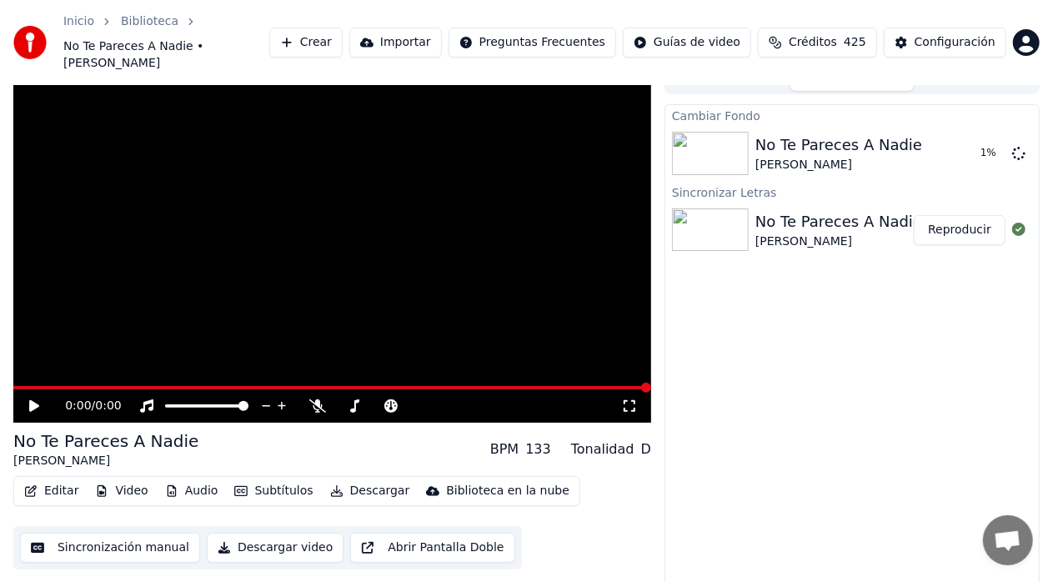
click at [944, 215] on button "Reproducir" at bounding box center [960, 230] width 92 height 30
click at [754, 213] on div at bounding box center [713, 229] width 83 height 43
click at [961, 215] on button "Reproducir" at bounding box center [960, 230] width 92 height 30
click at [78, 386] on span at bounding box center [332, 387] width 638 height 3
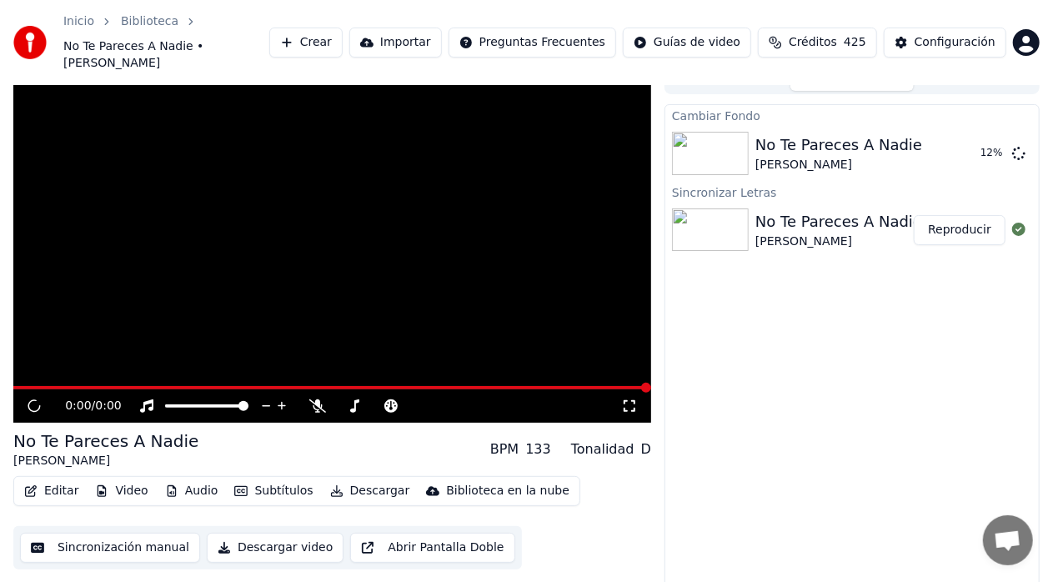
click at [129, 479] on button "Video" at bounding box center [121, 490] width 66 height 23
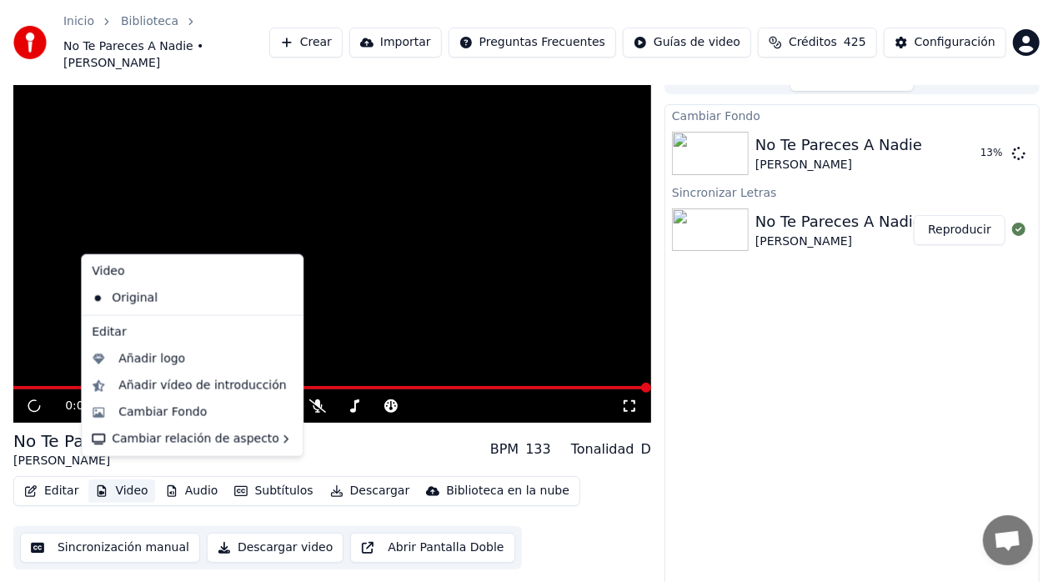
click at [0, 264] on div "0:00 / 0:00 No Te Pareces A Nadie Jose Luis Rodríguez BPM 133 Tonalidad D Edita…" at bounding box center [526, 331] width 1053 height 535
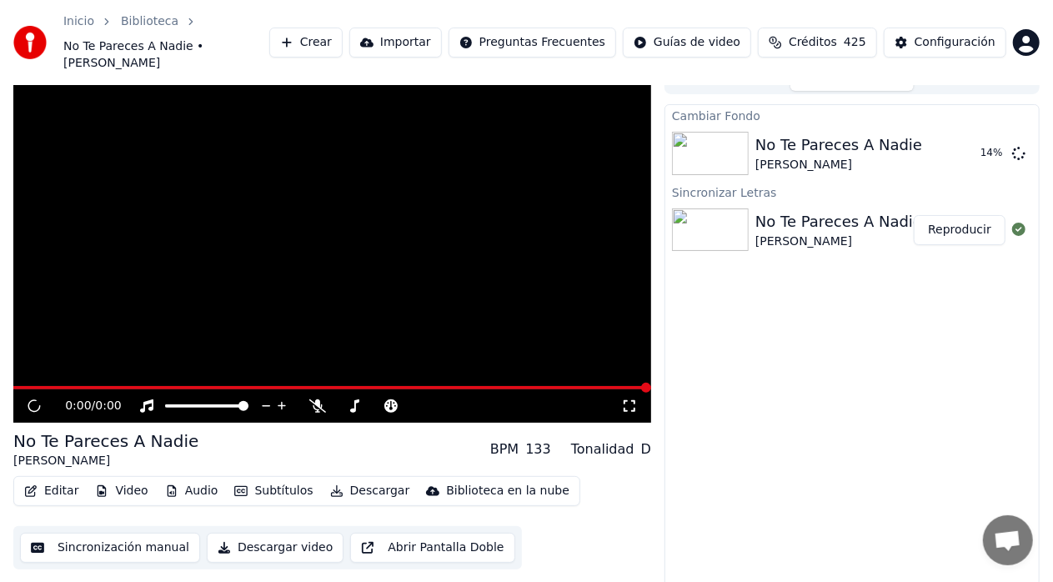
click at [952, 215] on button "Reproducir" at bounding box center [960, 230] width 92 height 30
click at [948, 215] on button "Reproducir" at bounding box center [960, 230] width 92 height 30
click at [947, 138] on button "Reproducir" at bounding box center [960, 153] width 92 height 30
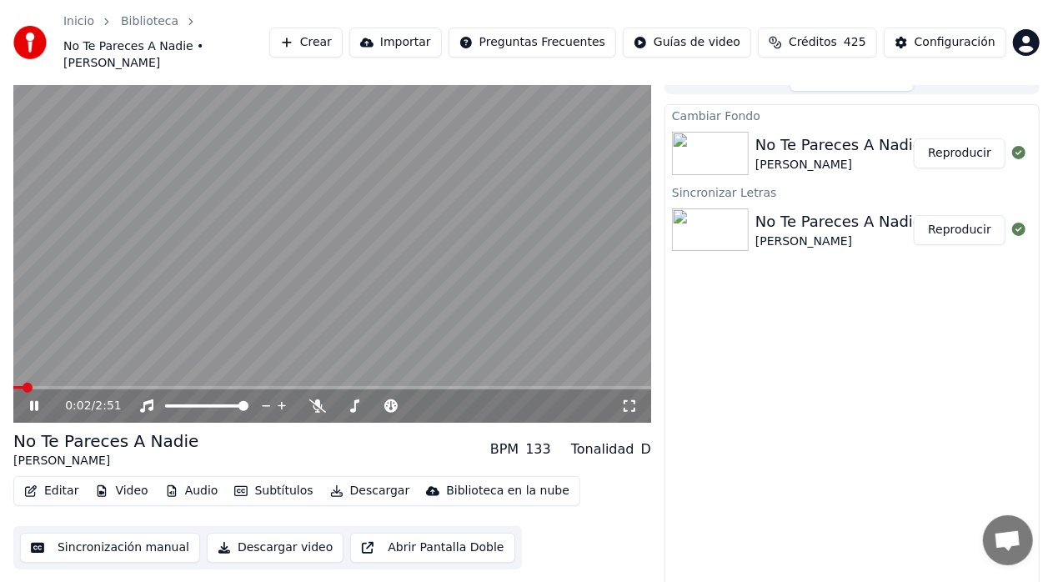
click at [952, 215] on button "Reproducir" at bounding box center [960, 230] width 92 height 30
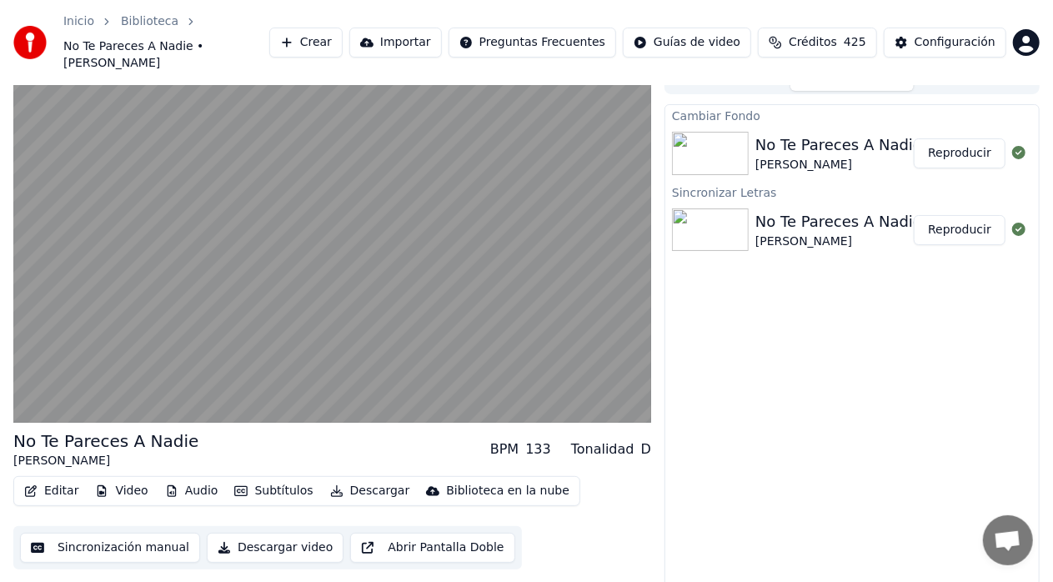
click at [957, 138] on button "Reproducir" at bounding box center [960, 153] width 92 height 30
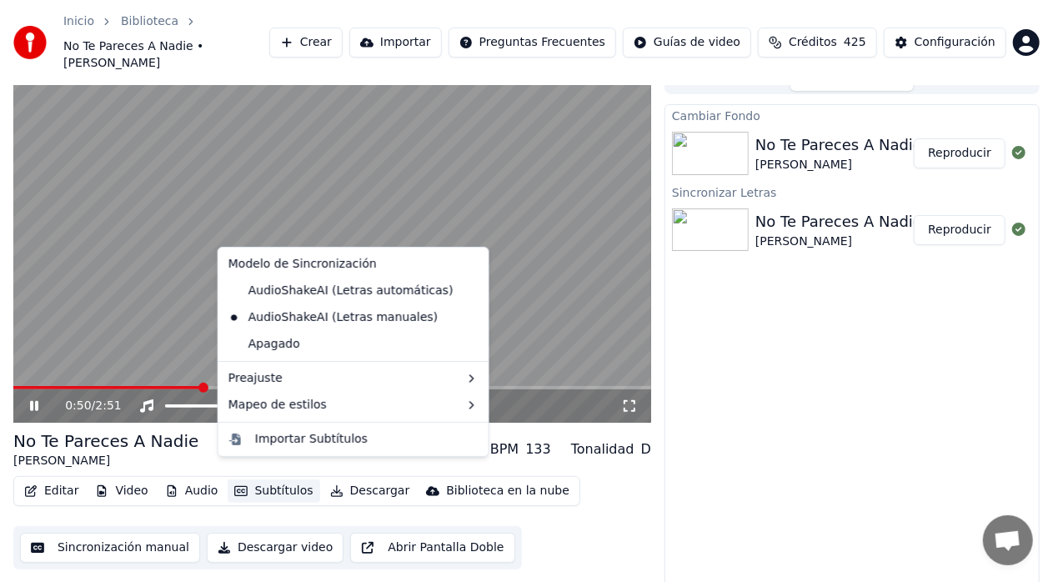
click at [280, 479] on button "Subtítulos" at bounding box center [274, 490] width 92 height 23
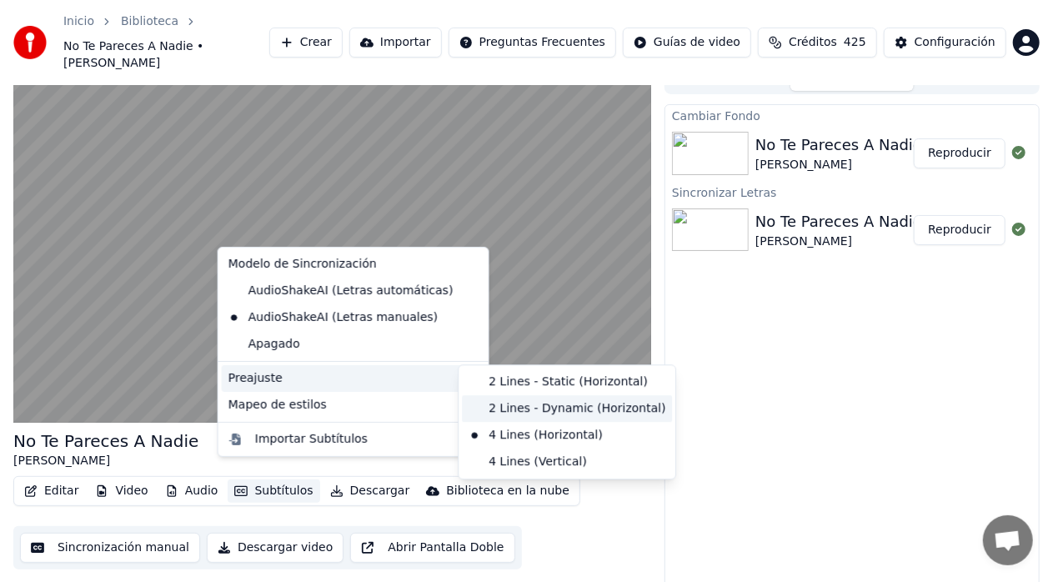
click at [504, 407] on div "2 Lines - Dynamic (Horizontal)" at bounding box center [567, 408] width 210 height 27
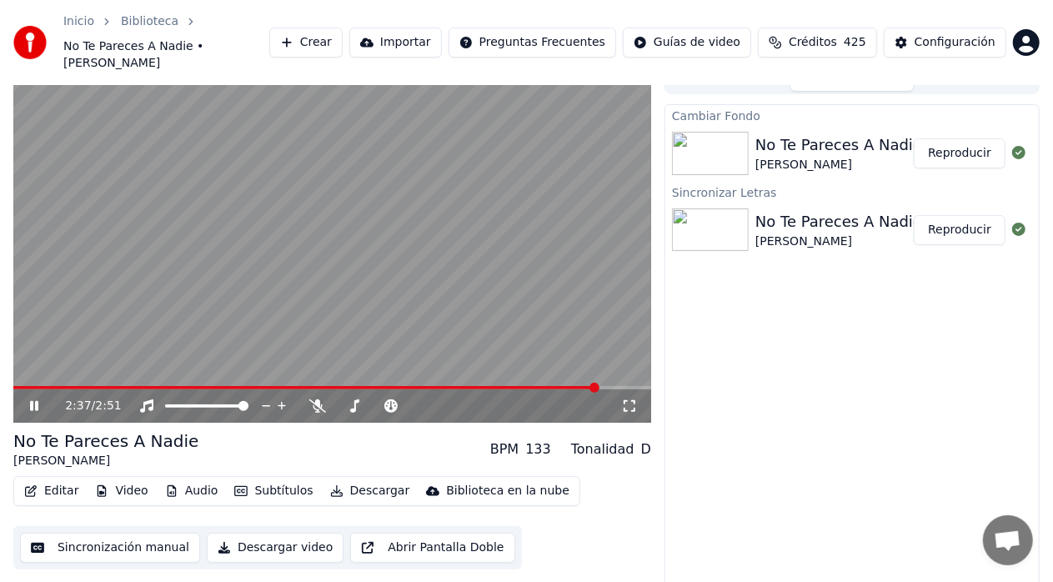
click at [47, 386] on span at bounding box center [305, 387] width 585 height 3
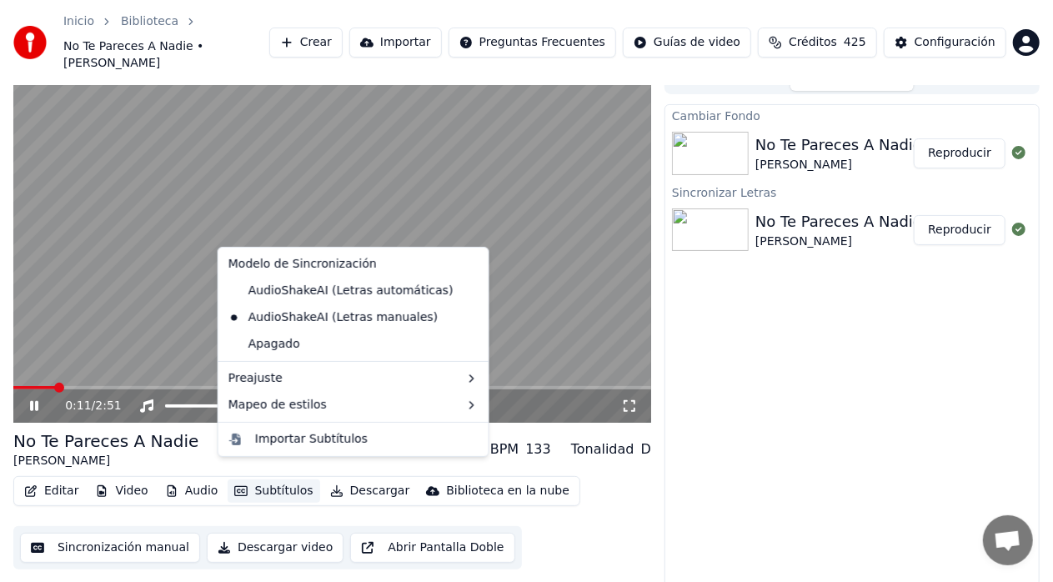
click at [248, 479] on button "Subtítulos" at bounding box center [274, 490] width 92 height 23
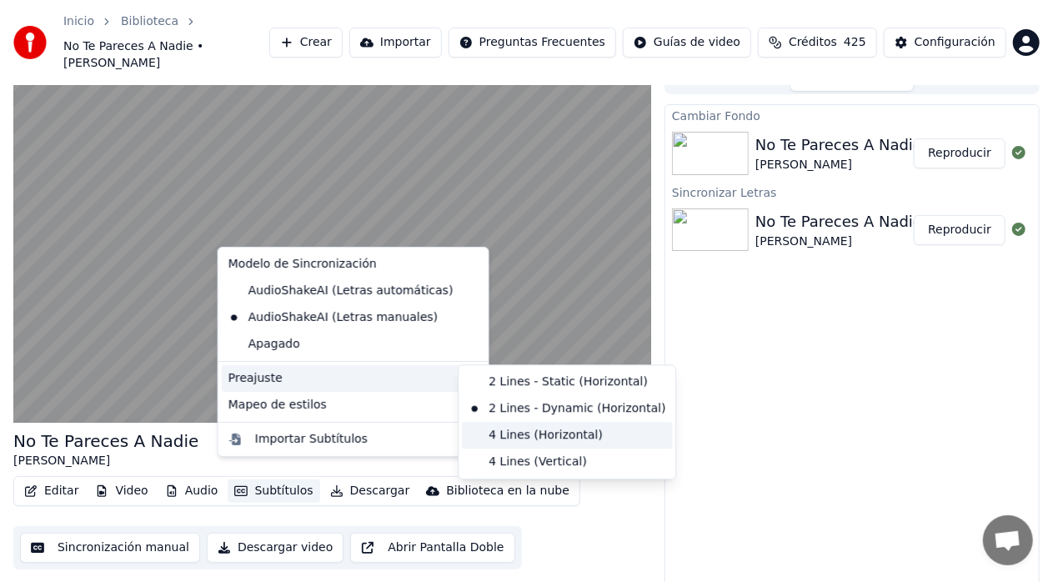
click at [513, 435] on div "4 Lines (Horizontal)" at bounding box center [567, 435] width 210 height 27
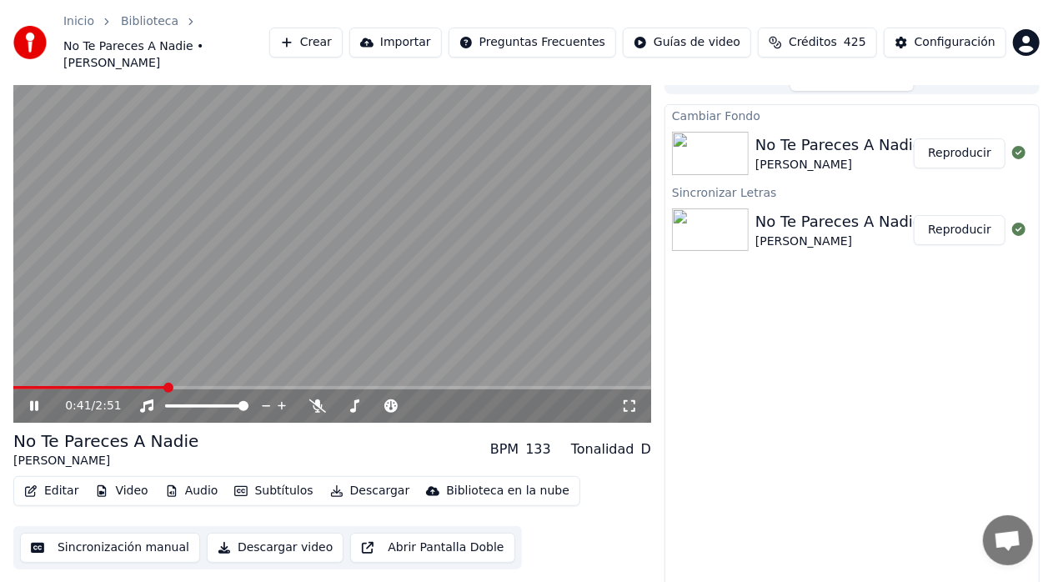
click at [35, 399] on icon at bounding box center [46, 405] width 38 height 13
click at [50, 479] on button "Editar" at bounding box center [52, 490] width 68 height 23
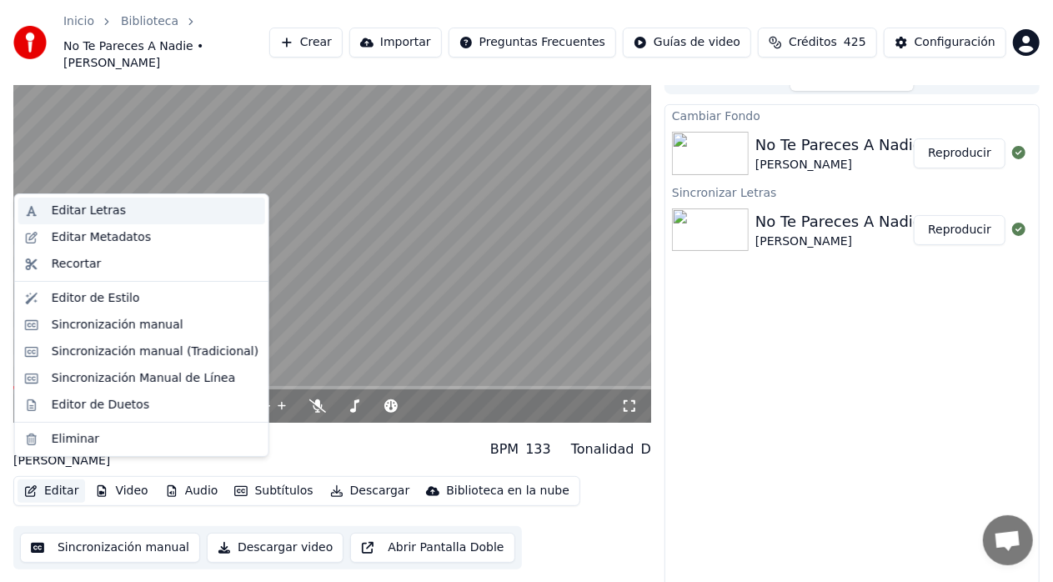
click at [132, 214] on div "Editar Letras" at bounding box center [155, 211] width 207 height 17
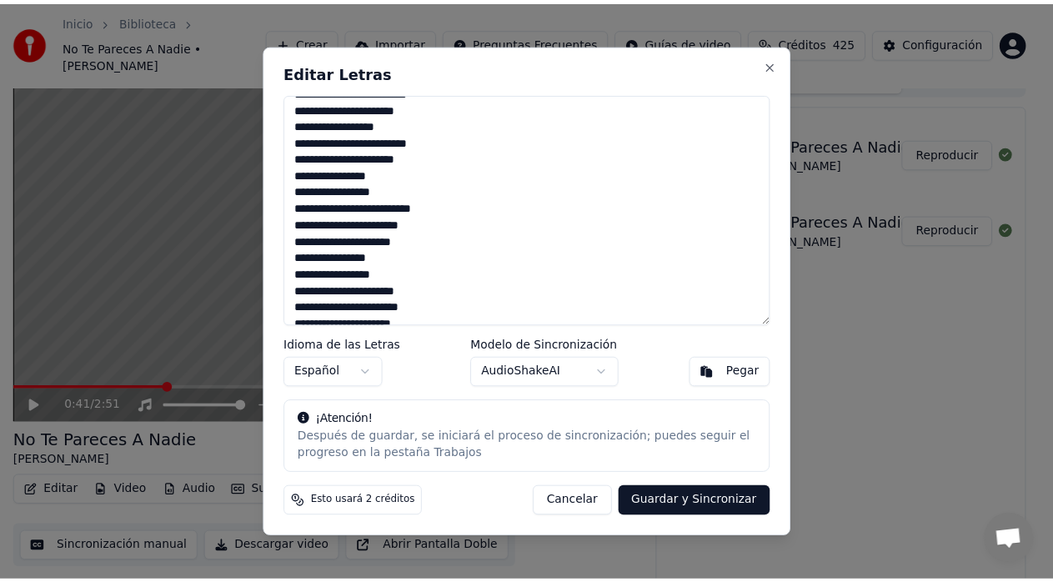
scroll to position [565, 0]
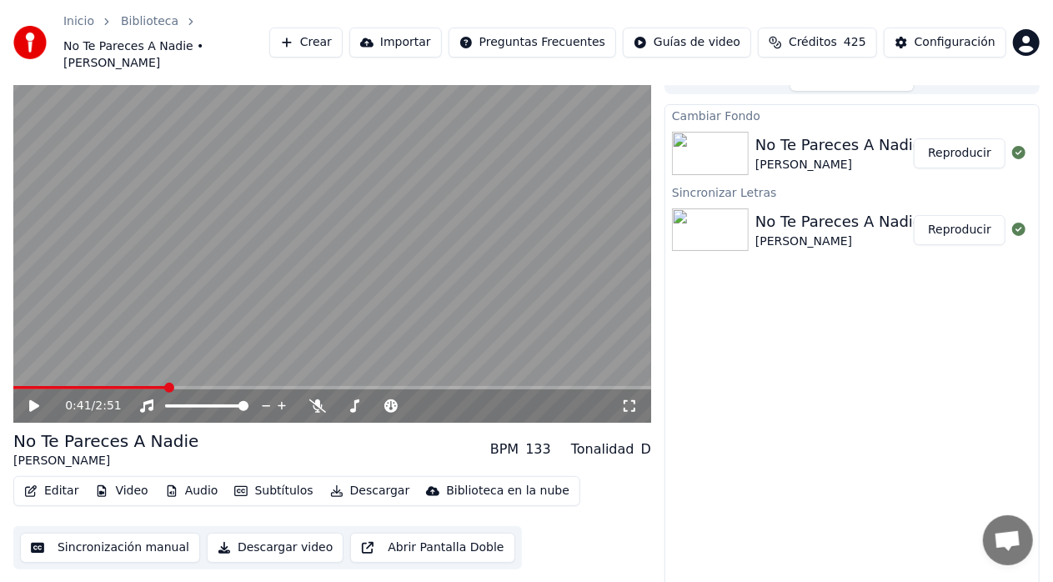
click at [123, 533] on button "Sincronización manual" at bounding box center [110, 548] width 180 height 30
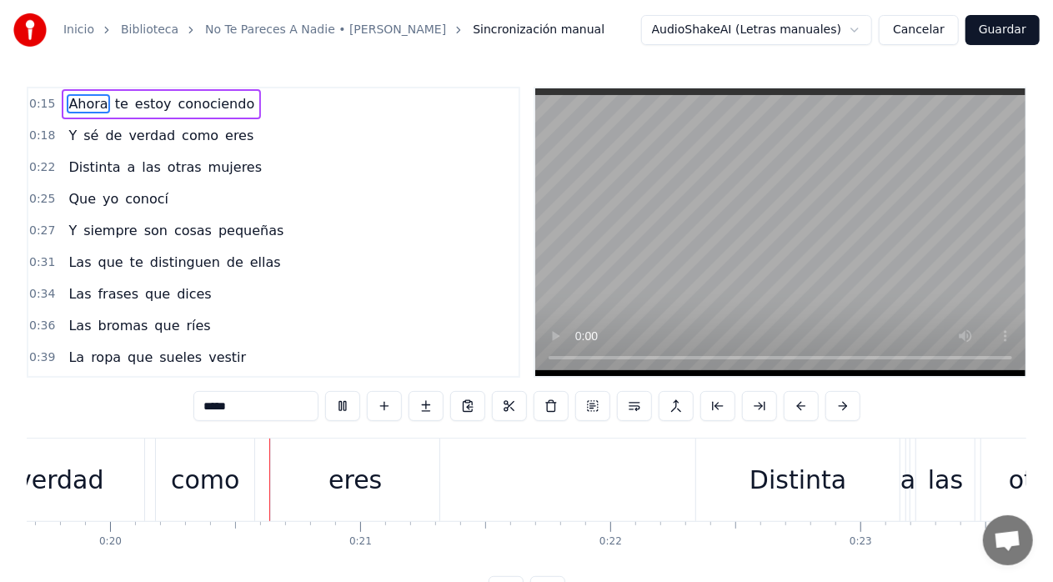
scroll to position [0, 4930]
click at [626, 13] on div "Inicio Biblioteca No Te Pareces A Nadie • Jose Luis Rodríguez Sincronización ma…" at bounding box center [526, 30] width 1053 height 60
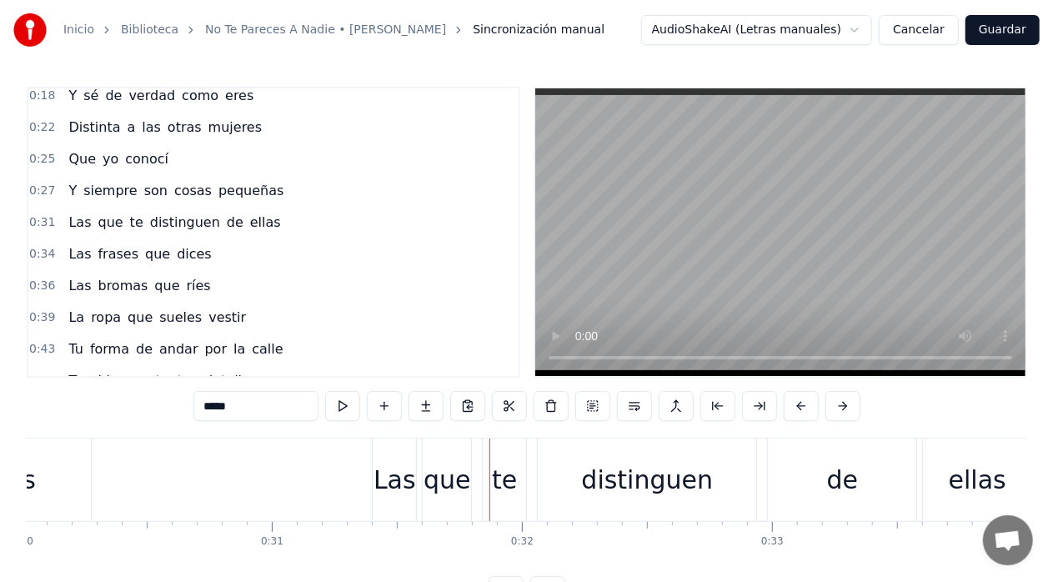
scroll to position [43, 0]
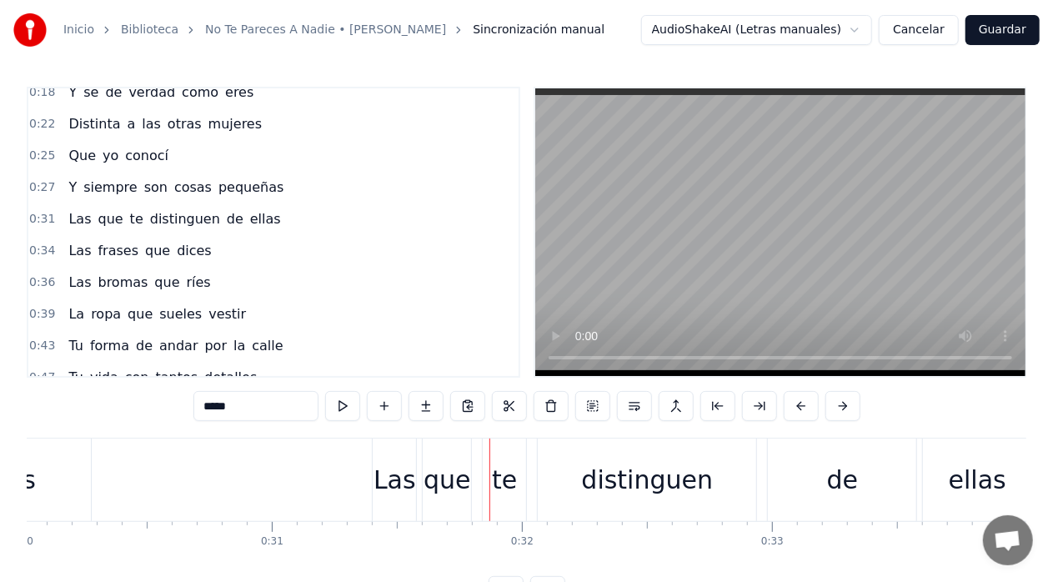
click at [929, 27] on button "Cancelar" at bounding box center [919, 30] width 80 height 30
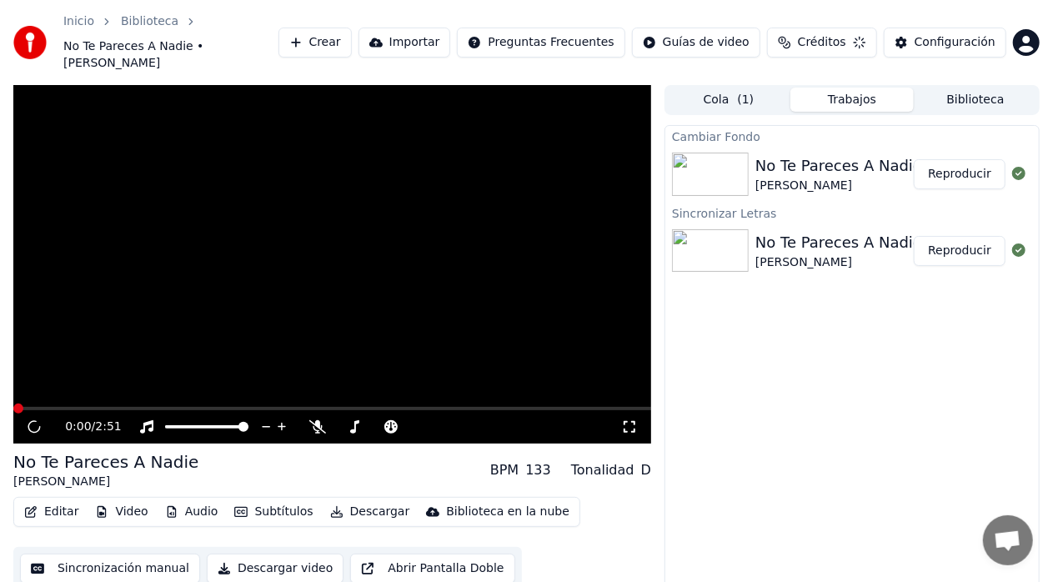
scroll to position [21, 0]
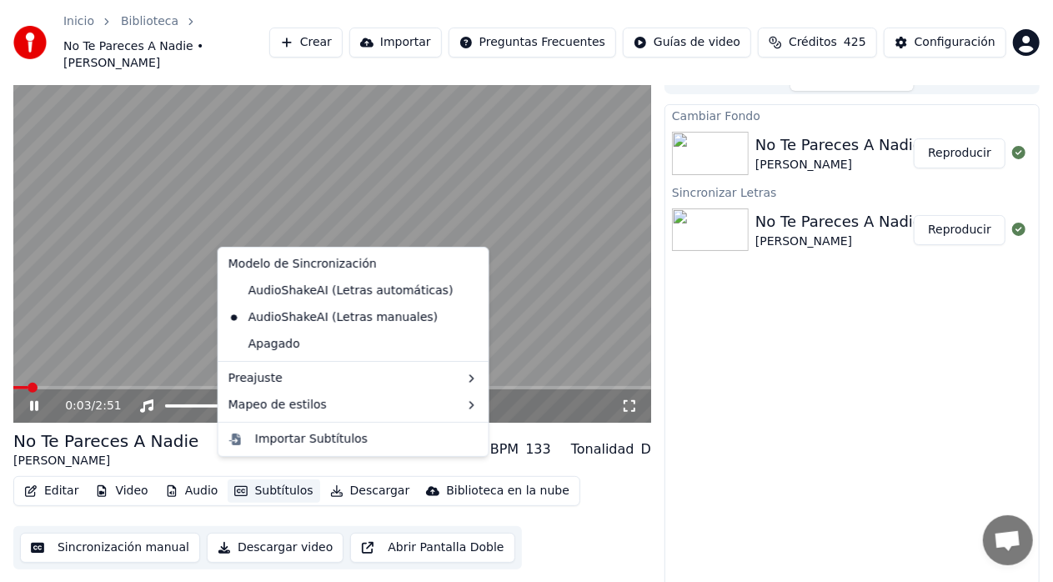
click at [278, 479] on button "Subtítulos" at bounding box center [274, 490] width 92 height 23
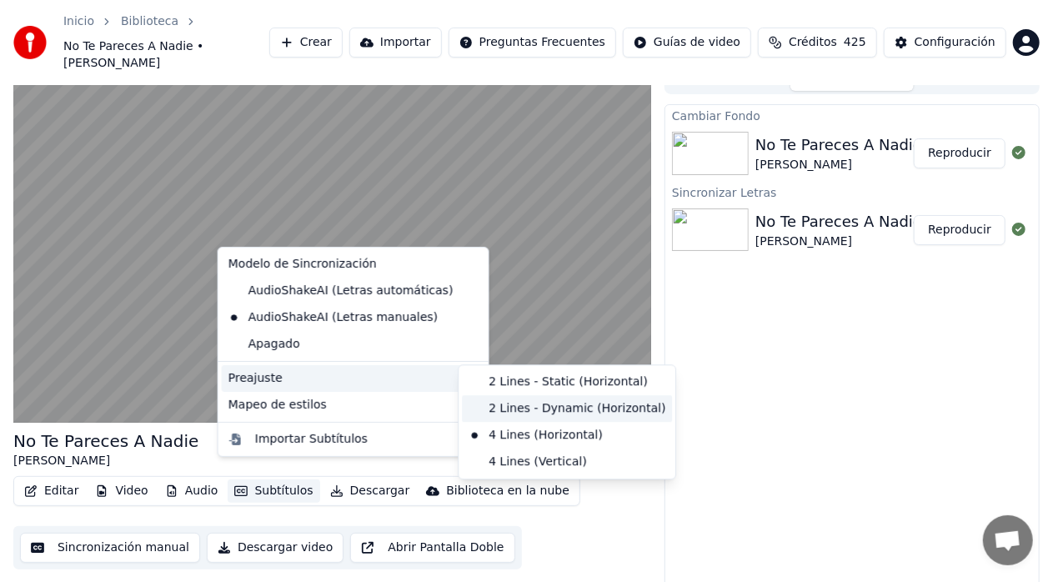
click at [517, 410] on div "2 Lines - Dynamic (Horizontal)" at bounding box center [567, 408] width 210 height 27
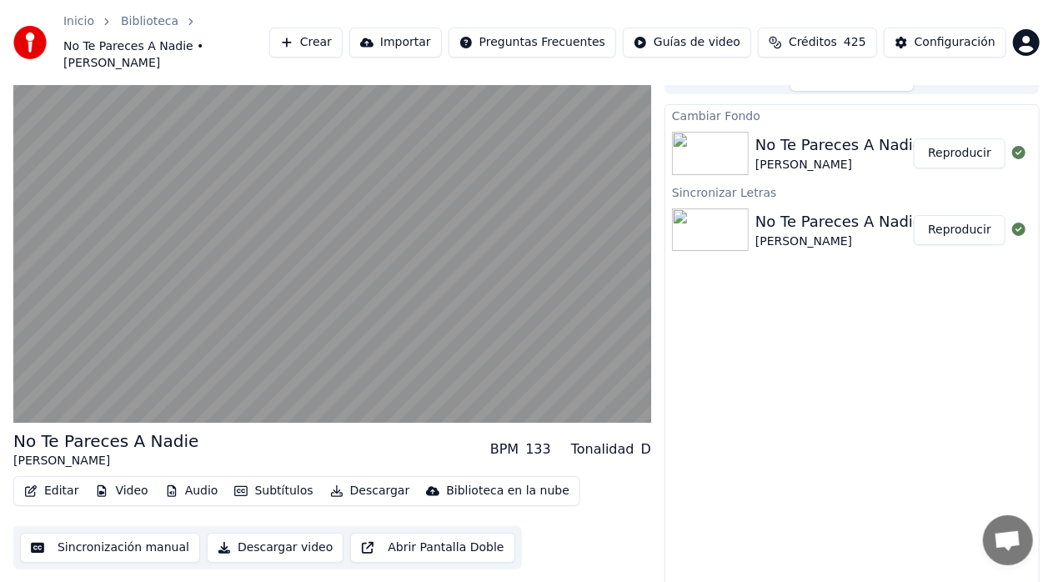
click at [253, 479] on button "Subtítulos" at bounding box center [274, 490] width 92 height 23
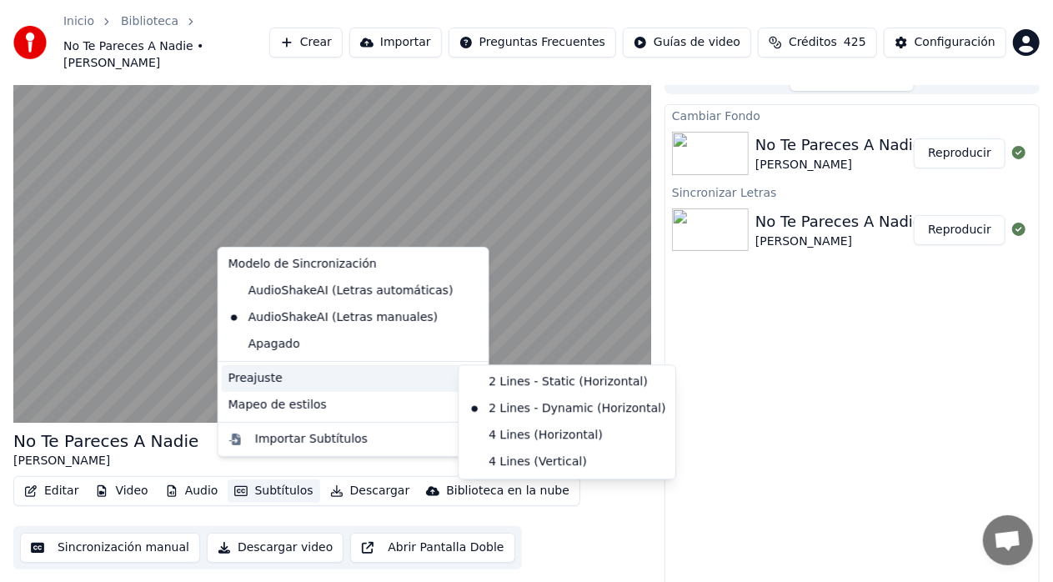
click at [795, 400] on div "Cambiar Fondo No Te Pareces A Nadie Jose Luis Rodríguez Reproducir Sincronizar …" at bounding box center [852, 351] width 375 height 494
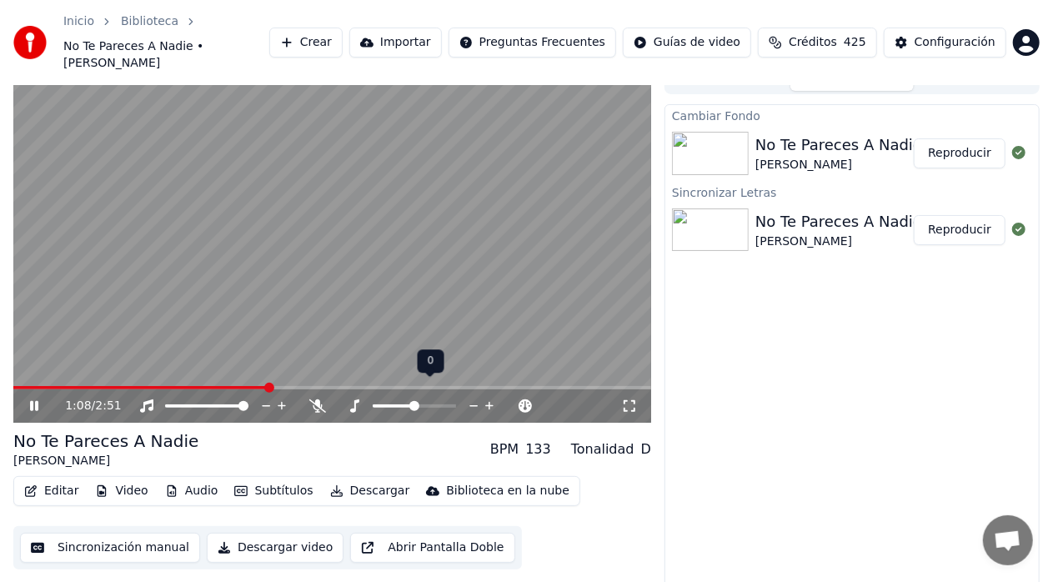
click at [469, 398] on icon at bounding box center [474, 406] width 16 height 17
click at [248, 401] on span at bounding box center [243, 406] width 10 height 10
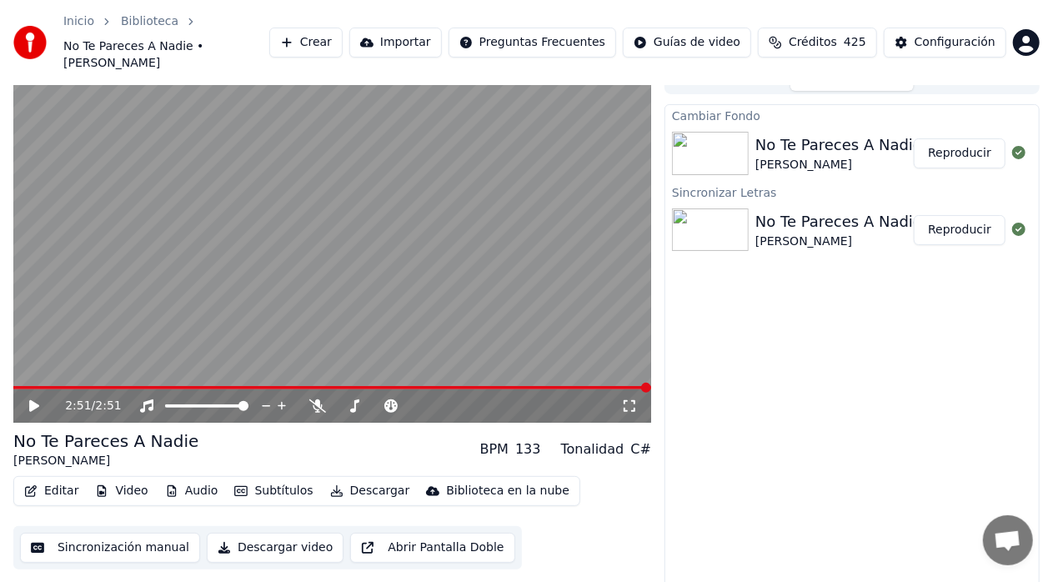
click at [236, 533] on button "Descargar video" at bounding box center [275, 548] width 137 height 30
